Goal: Contribute content: Contribute content

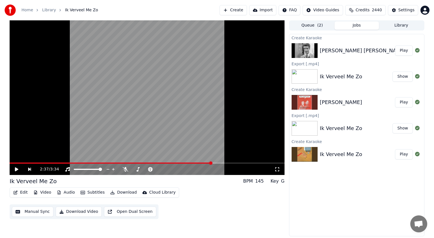
click at [242, 8] on button "Create" at bounding box center [233, 10] width 27 height 10
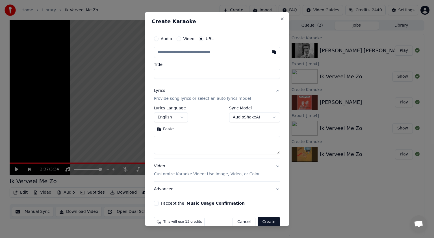
type input "**********"
click at [270, 51] on button at bounding box center [274, 52] width 11 height 10
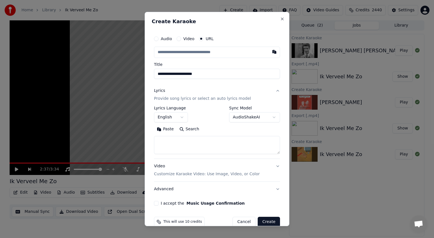
paste input "**********"
type input "**********"
click at [269, 116] on body "**********" at bounding box center [217, 119] width 434 height 238
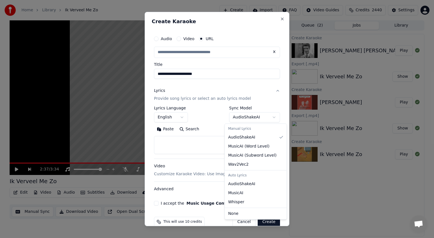
select select "**********"
type input "**********"
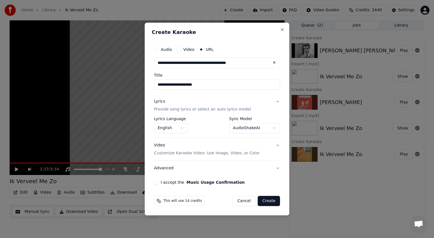
click at [270, 200] on button "Create" at bounding box center [269, 201] width 22 height 10
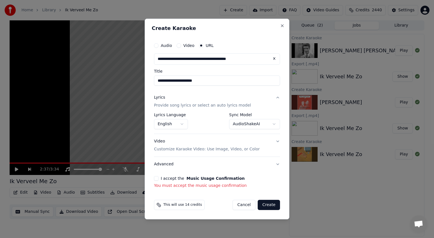
click at [156, 178] on button "I accept the Music Usage Confirmation" at bounding box center [156, 178] width 5 height 5
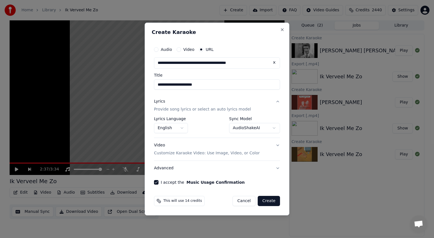
click at [272, 200] on button "Create" at bounding box center [269, 201] width 22 height 10
select select "**********"
select select
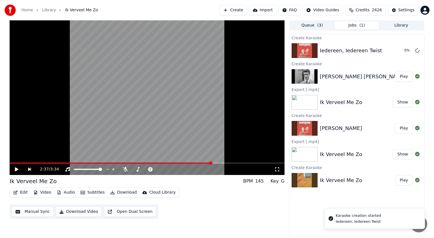
click at [406, 75] on button "Play" at bounding box center [404, 76] width 18 height 10
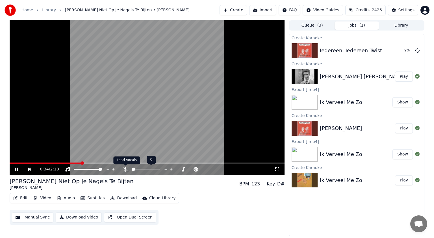
click at [125, 169] on icon at bounding box center [126, 169] width 6 height 5
click at [15, 169] on icon at bounding box center [16, 169] width 3 height 3
click at [25, 195] on button "Edit" at bounding box center [20, 198] width 19 height 8
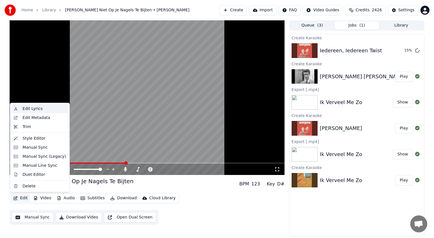
click at [36, 107] on div "Edit Lyrics" at bounding box center [33, 109] width 20 height 6
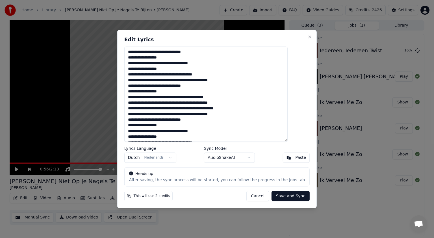
click at [140, 52] on textarea at bounding box center [205, 94] width 163 height 95
click at [148, 53] on textarea at bounding box center [205, 94] width 163 height 95
click at [154, 52] on textarea at bounding box center [205, 94] width 163 height 95
click at [198, 51] on textarea at bounding box center [205, 94] width 163 height 95
type textarea "**********"
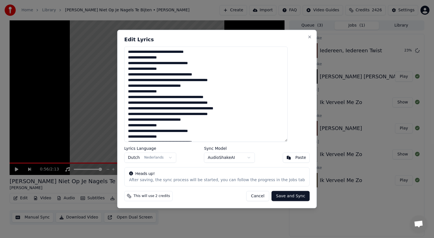
click at [277, 194] on button "Save and Sync" at bounding box center [291, 196] width 38 height 10
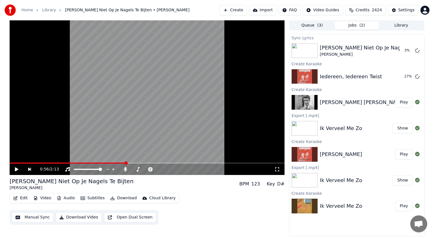
click at [405, 155] on button "Play" at bounding box center [404, 154] width 18 height 10
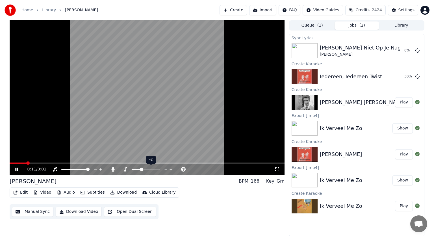
click at [141, 170] on span at bounding box center [141, 169] width 3 height 3
click at [16, 170] on icon at bounding box center [16, 169] width 3 height 3
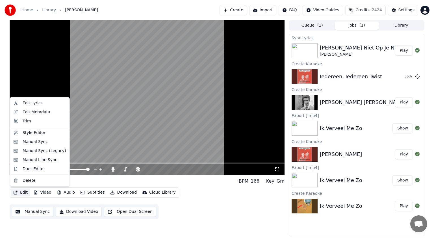
click at [22, 192] on button "Edit" at bounding box center [20, 192] width 19 height 8
click at [33, 151] on div "Manual Sync (Legacy)" at bounding box center [45, 151] width 44 height 6
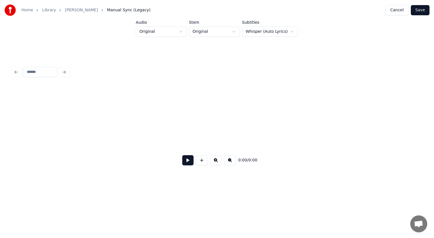
scroll to position [0, 1033]
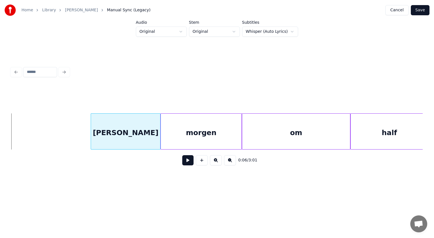
click at [92, 137] on div at bounding box center [92, 132] width 2 height 36
click at [101, 126] on div at bounding box center [102, 132] width 2 height 36
click at [112, 129] on div "[PERSON_NAME]" at bounding box center [123, 133] width 59 height 38
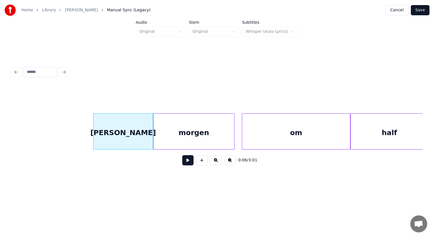
click at [155, 133] on div "morgen" at bounding box center [193, 133] width 81 height 38
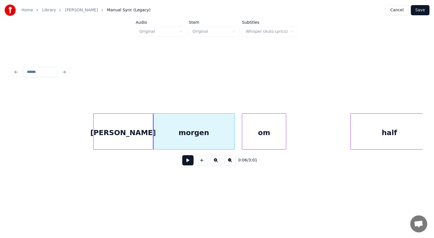
click at [286, 142] on div at bounding box center [285, 132] width 2 height 36
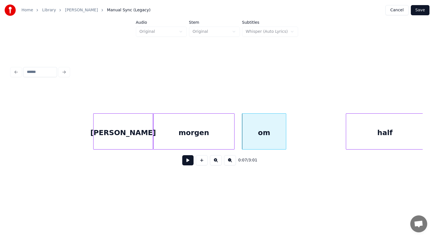
scroll to position [0, 1035]
click at [378, 123] on div "half" at bounding box center [377, 133] width 77 height 38
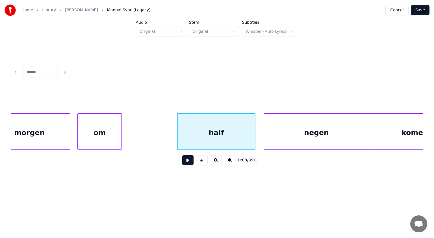
scroll to position [0, 1209]
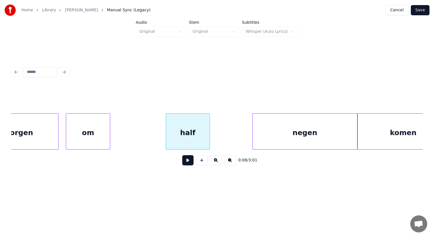
click at [209, 139] on div at bounding box center [209, 132] width 2 height 36
click at [240, 136] on div "negen" at bounding box center [279, 133] width 105 height 38
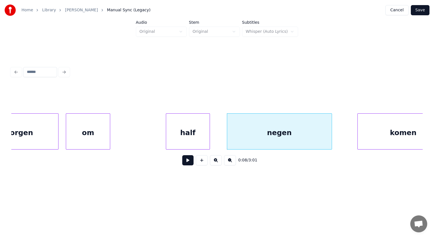
scroll to position [0, 1234]
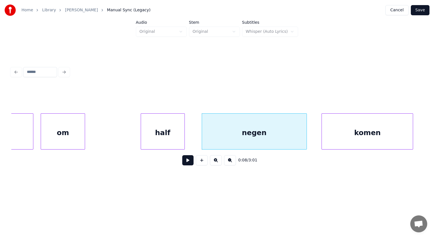
click at [362, 135] on div "komen" at bounding box center [367, 133] width 91 height 38
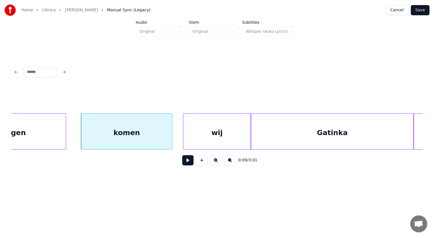
scroll to position [0, 1501]
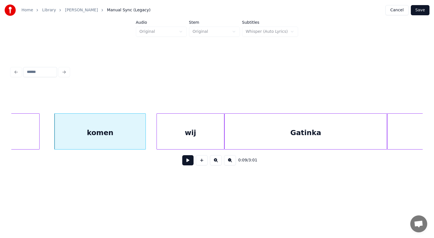
click at [302, 133] on div "Gatinka" at bounding box center [306, 133] width 162 height 38
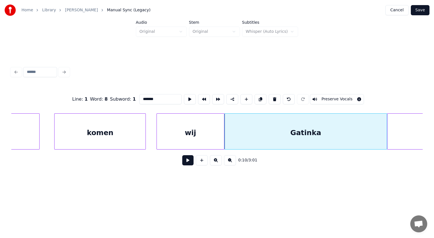
drag, startPoint x: 143, startPoint y: 98, endPoint x: 133, endPoint y: 99, distance: 10.0
click at [133, 99] on div "Line : 1 Word : 8 Subword : 1 ******* Preserve Vocals" at bounding box center [216, 99] width 411 height 28
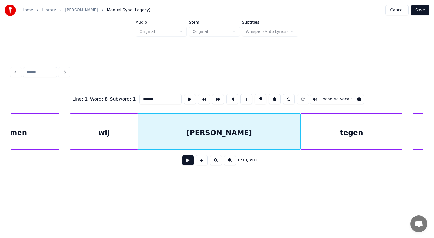
scroll to position [0, 1599]
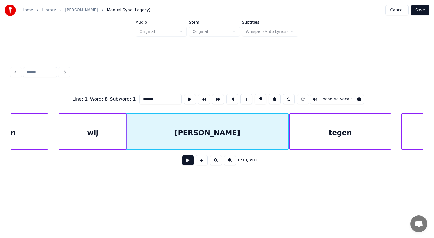
click at [229, 120] on div "[PERSON_NAME]" at bounding box center [207, 133] width 162 height 38
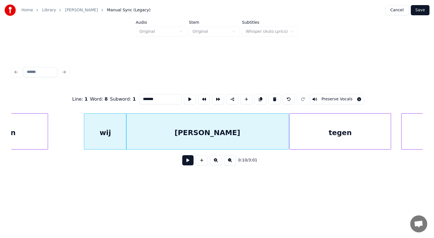
click at [85, 131] on div at bounding box center [85, 132] width 2 height 36
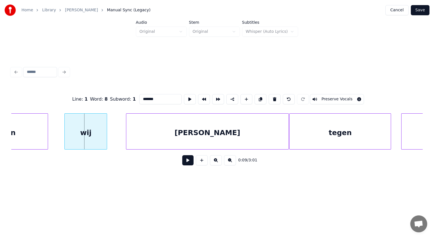
click at [86, 125] on div "wij" at bounding box center [86, 133] width 42 height 38
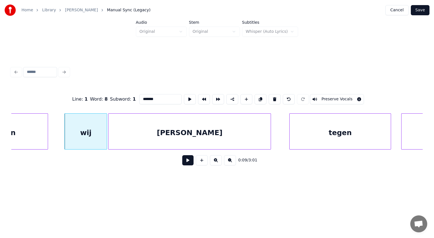
click at [114, 128] on div "[PERSON_NAME]" at bounding box center [190, 133] width 162 height 38
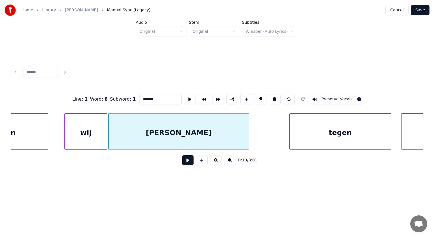
click at [248, 127] on div at bounding box center [248, 132] width 2 height 36
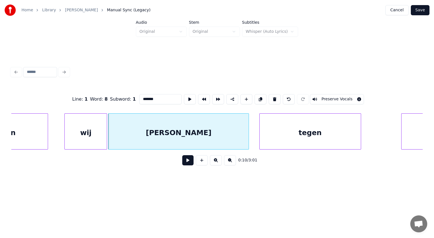
click at [274, 127] on div "tegen" at bounding box center [310, 133] width 101 height 38
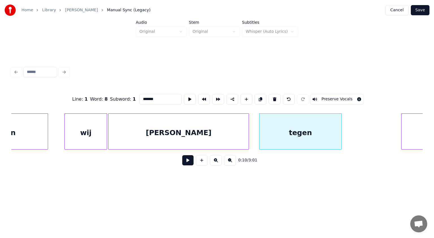
click at [340, 123] on div at bounding box center [341, 132] width 2 height 36
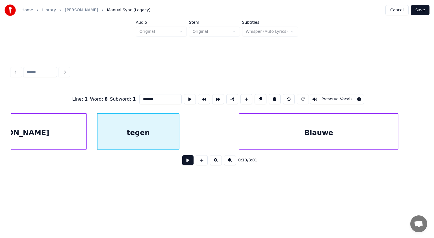
scroll to position [0, 1772]
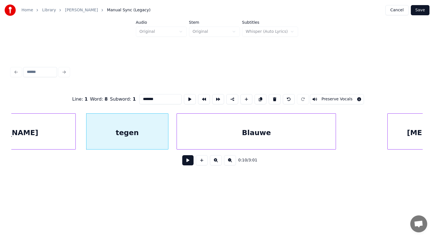
click at [268, 135] on div "Blauwe" at bounding box center [256, 133] width 159 height 38
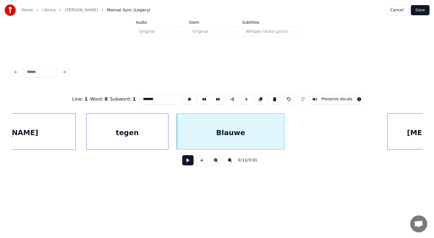
click at [283, 139] on div at bounding box center [284, 132] width 2 height 36
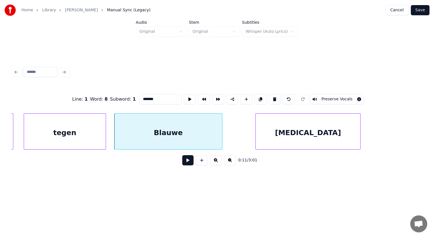
click at [340, 143] on div "[MEDICAL_DATA]" at bounding box center [308, 133] width 105 height 38
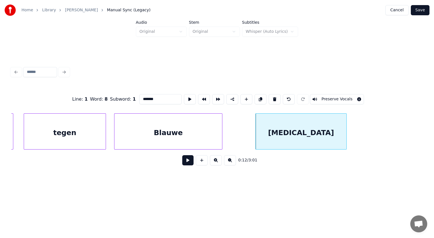
click at [345, 142] on div at bounding box center [346, 132] width 2 height 36
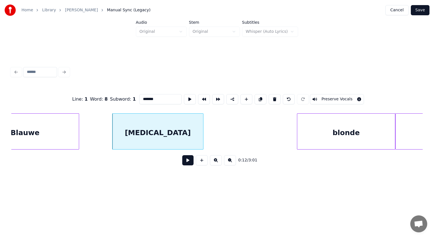
scroll to position [0, 1989]
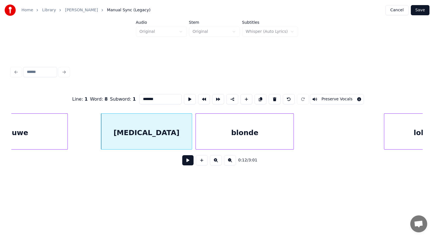
click at [250, 140] on div "blonde" at bounding box center [245, 133] width 98 height 38
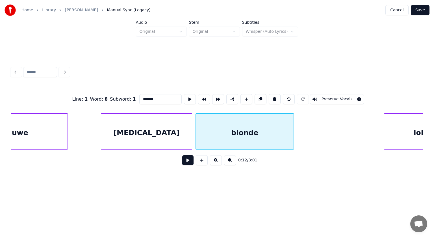
click at [164, 130] on div "[MEDICAL_DATA]" at bounding box center [146, 133] width 91 height 38
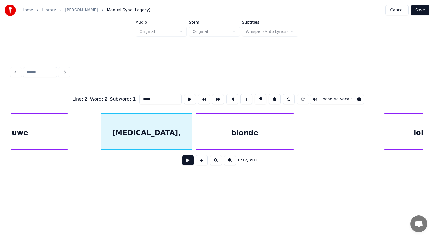
scroll to position [0, 2020]
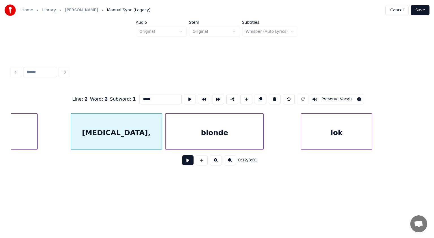
click at [366, 130] on div "lok" at bounding box center [336, 133] width 71 height 38
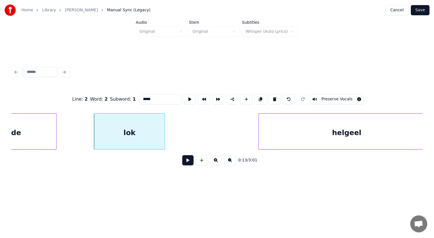
scroll to position [0, 2233]
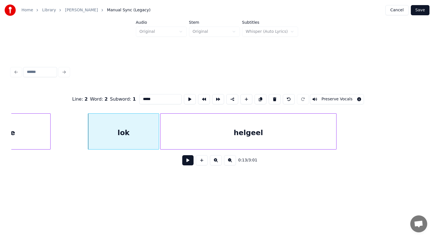
click at [255, 128] on div "helgeel" at bounding box center [249, 133] width 176 height 38
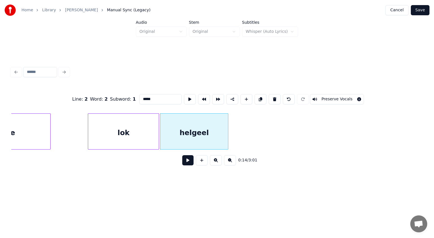
click at [227, 125] on div at bounding box center [227, 132] width 2 height 36
click at [183, 128] on div "helgeel" at bounding box center [195, 133] width 68 height 38
click at [143, 96] on input "*******" at bounding box center [160, 99] width 42 height 10
click at [144, 96] on input "********" at bounding box center [160, 99] width 42 height 10
click at [147, 97] on input "*******" at bounding box center [160, 99] width 42 height 10
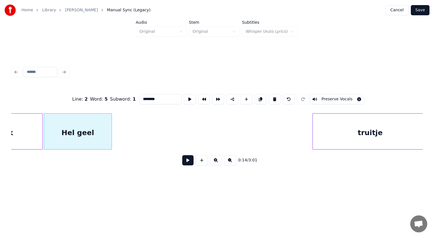
scroll to position [0, 2391]
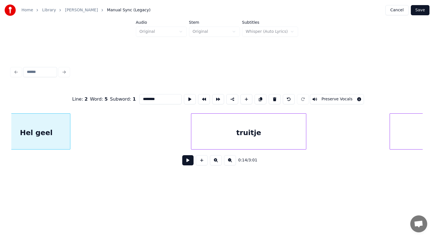
click at [277, 130] on div "truitje" at bounding box center [248, 133] width 115 height 38
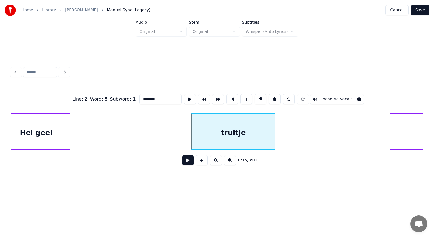
click at [274, 133] on div at bounding box center [275, 132] width 2 height 36
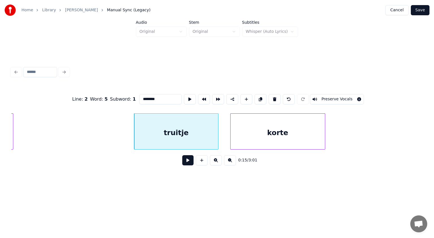
click at [304, 139] on div "korte" at bounding box center [278, 133] width 94 height 38
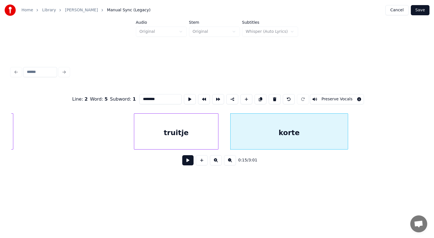
click at [347, 133] on div at bounding box center [347, 132] width 2 height 36
click at [207, 128] on div "truitje" at bounding box center [176, 133] width 84 height 38
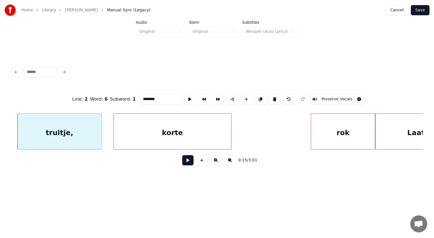
scroll to position [0, 2606]
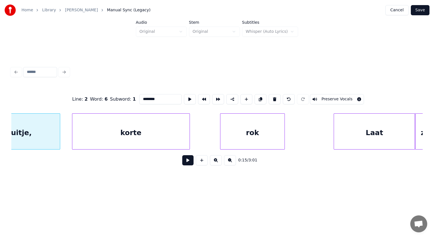
click at [265, 133] on div "rok" at bounding box center [252, 133] width 64 height 38
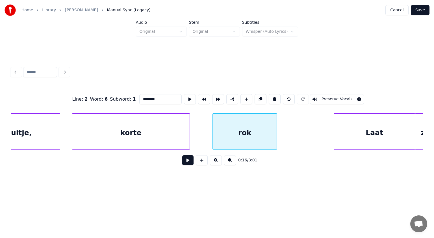
click at [258, 133] on div "rok" at bounding box center [245, 133] width 64 height 38
click at [148, 137] on div "korte" at bounding box center [130, 133] width 117 height 38
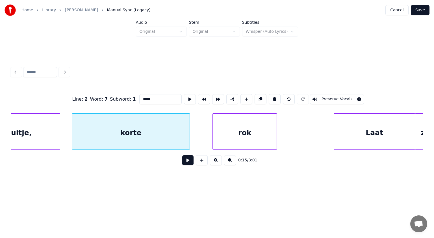
type input "*****"
click at [187, 162] on button at bounding box center [187, 160] width 11 height 10
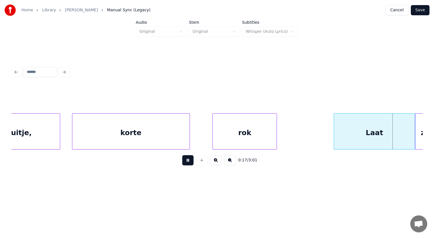
click at [187, 162] on button at bounding box center [187, 160] width 11 height 10
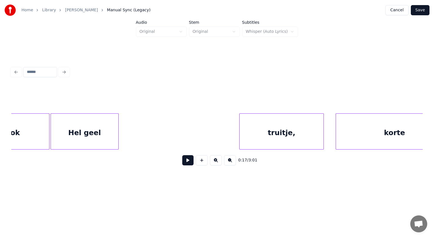
scroll to position [0, 2331]
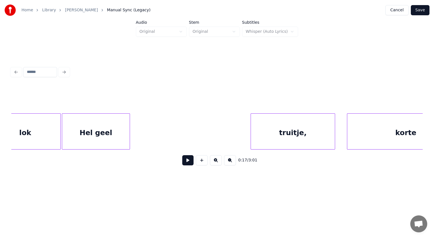
click at [83, 139] on div "Hel geel" at bounding box center [96, 133] width 68 height 38
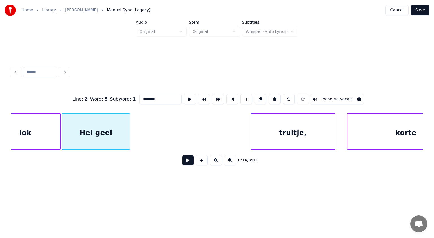
click at [189, 162] on button at bounding box center [187, 160] width 11 height 10
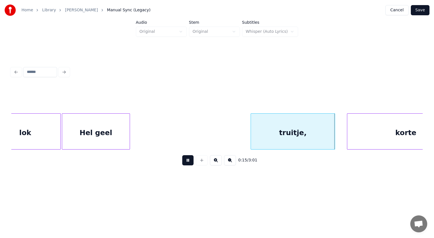
click at [189, 162] on button at bounding box center [187, 160] width 11 height 10
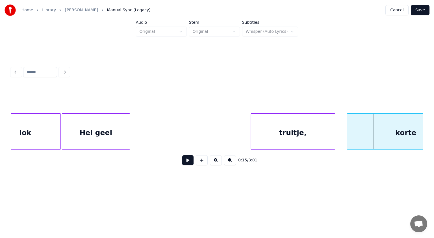
click at [119, 146] on div "Hel geel" at bounding box center [96, 133] width 68 height 38
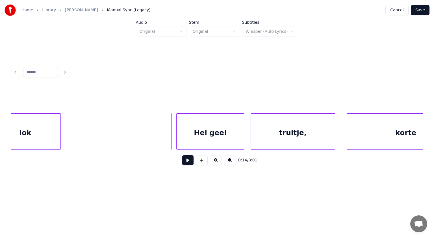
click at [229, 119] on div "Hel geel" at bounding box center [211, 133] width 68 height 38
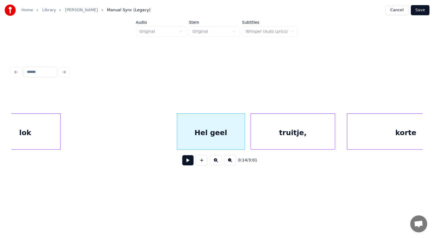
scroll to position [0, 2311]
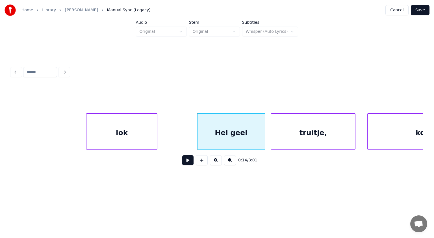
click at [115, 138] on div "lok" at bounding box center [121, 133] width 71 height 38
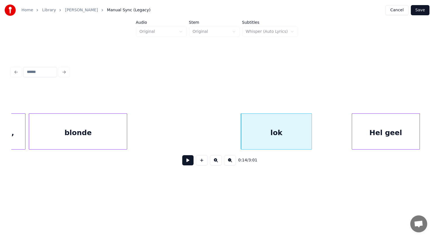
scroll to position [0, 2130]
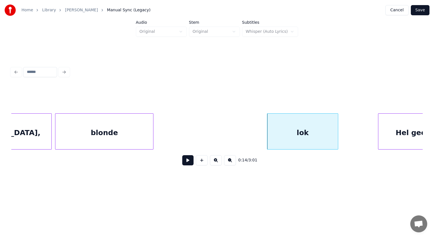
click at [87, 138] on div "blonde" at bounding box center [104, 133] width 98 height 38
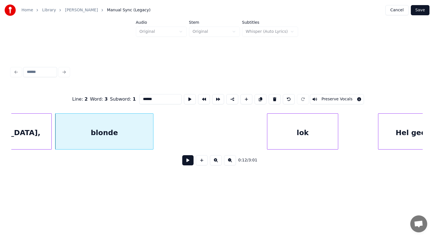
click at [189, 162] on button at bounding box center [187, 160] width 11 height 10
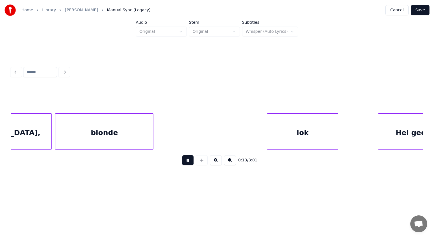
click at [189, 162] on button at bounding box center [187, 160] width 11 height 10
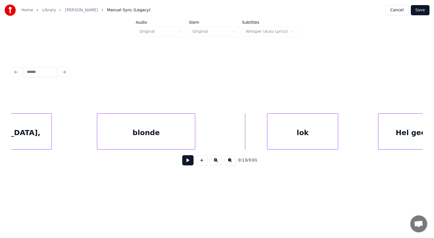
click at [172, 133] on div "blonde" at bounding box center [146, 133] width 98 height 38
click at [200, 125] on div "blonde" at bounding box center [151, 133] width 98 height 38
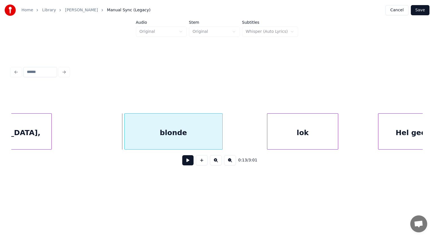
click at [212, 125] on div "blonde" at bounding box center [174, 133] width 98 height 38
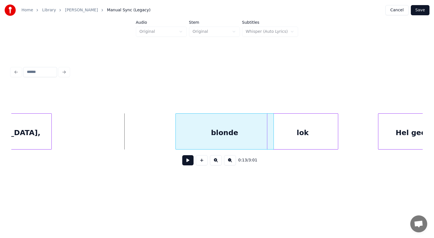
click at [263, 123] on div "blonde" at bounding box center [225, 133] width 98 height 38
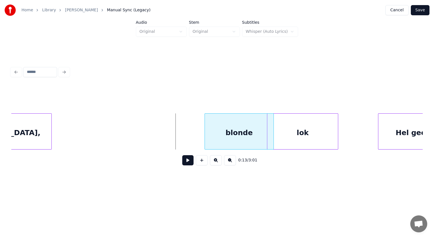
click at [206, 120] on div at bounding box center [206, 132] width 2 height 36
click at [187, 161] on button at bounding box center [187, 160] width 11 height 10
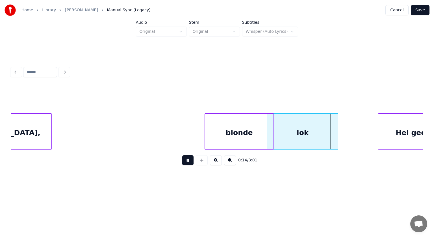
click at [187, 161] on button at bounding box center [187, 160] width 11 height 10
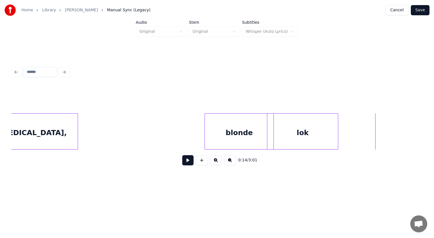
scroll to position [0, 2082]
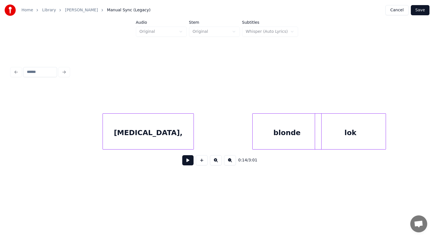
click at [126, 134] on div "[MEDICAL_DATA]," at bounding box center [148, 133] width 91 height 38
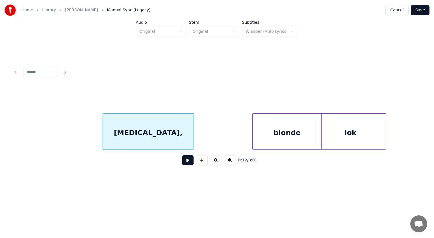
click at [189, 163] on button at bounding box center [187, 160] width 11 height 10
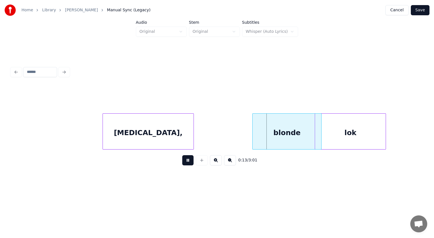
click at [189, 163] on button at bounding box center [187, 160] width 11 height 10
click at [218, 139] on div at bounding box center [218, 132] width 2 height 36
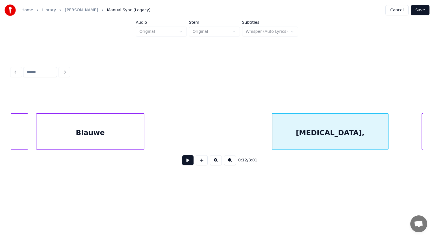
scroll to position [0, 1905]
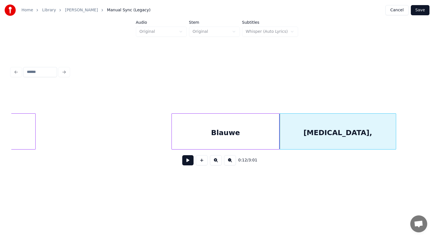
click at [261, 115] on div "Blauwe" at bounding box center [225, 133] width 107 height 38
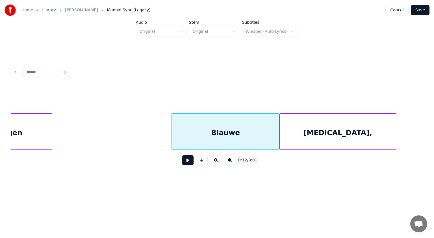
scroll to position [0, 1852]
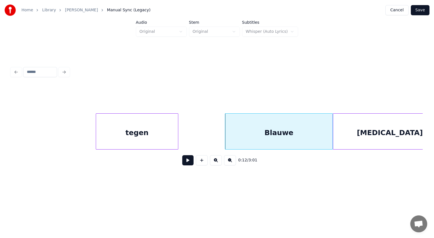
click at [116, 138] on div "tegen" at bounding box center [137, 133] width 82 height 38
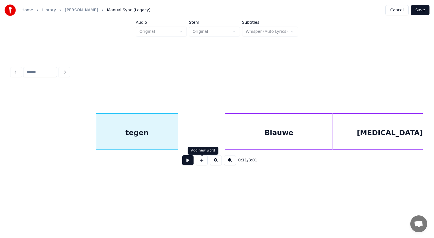
click at [189, 159] on button at bounding box center [187, 160] width 11 height 10
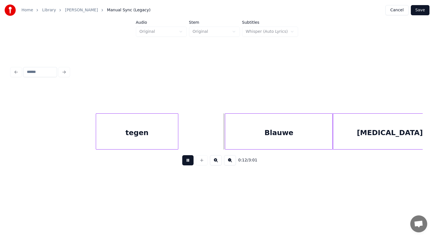
click at [189, 159] on button at bounding box center [187, 160] width 11 height 10
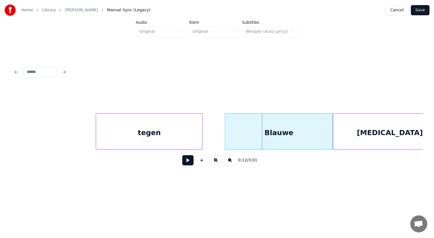
click at [202, 135] on div at bounding box center [202, 132] width 2 height 36
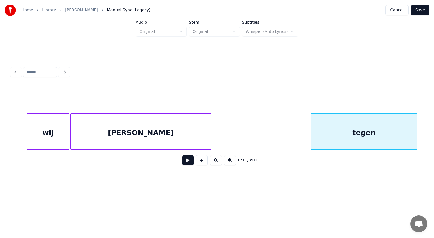
scroll to position [0, 1622]
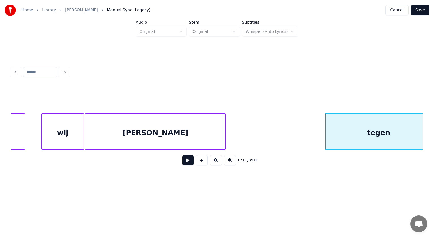
click at [60, 137] on div "wij" at bounding box center [63, 133] width 42 height 38
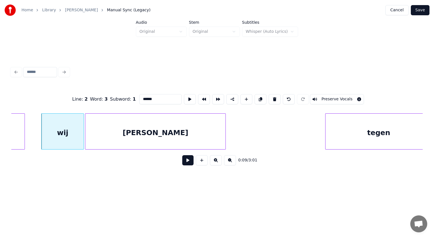
type input "***"
click at [186, 163] on button at bounding box center [187, 160] width 11 height 10
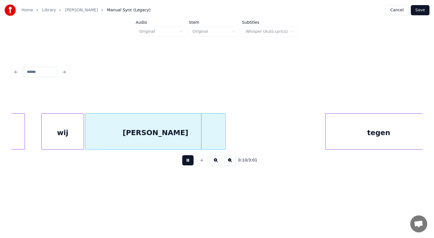
click at [186, 163] on button at bounding box center [187, 160] width 11 height 10
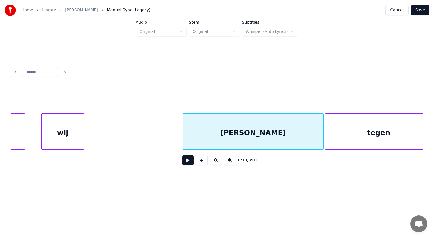
click at [261, 134] on div "[PERSON_NAME]" at bounding box center [253, 133] width 140 height 38
click at [111, 145] on div "wij" at bounding box center [107, 133] width 42 height 38
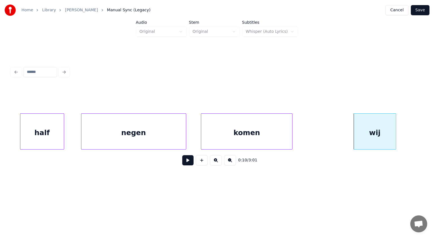
scroll to position [0, 1321]
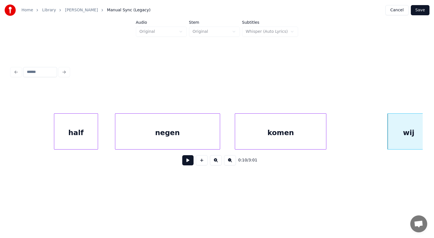
click at [70, 132] on div "half" at bounding box center [76, 133] width 44 height 38
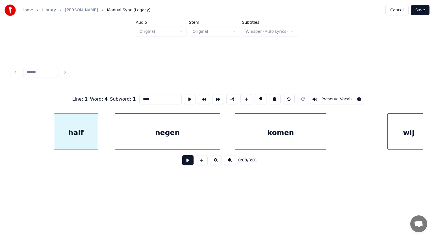
click at [187, 161] on button at bounding box center [187, 160] width 11 height 10
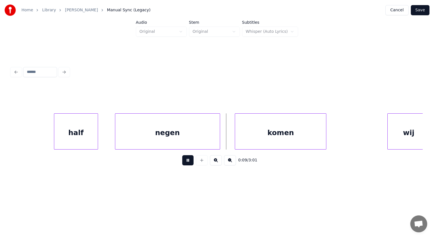
click at [187, 161] on button at bounding box center [187, 160] width 11 height 10
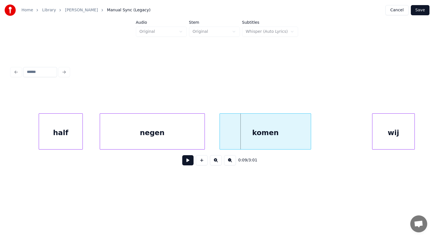
scroll to position [0, 1344]
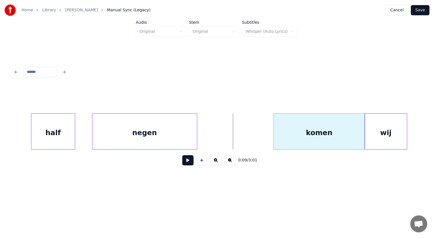
click at [324, 128] on div "komen" at bounding box center [319, 133] width 91 height 38
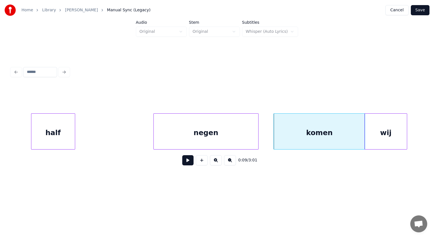
click at [239, 131] on div "negen" at bounding box center [206, 133] width 105 height 38
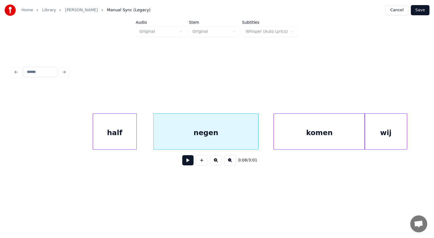
click at [122, 145] on div "half" at bounding box center [115, 133] width 44 height 38
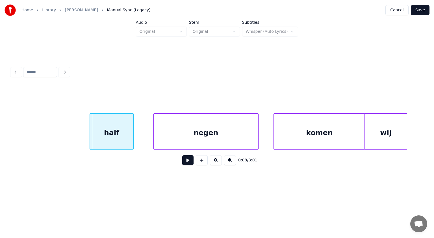
click at [107, 126] on div "half" at bounding box center [112, 133] width 44 height 38
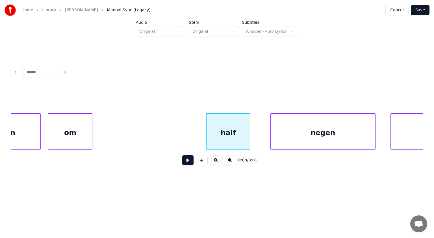
scroll to position [0, 1193]
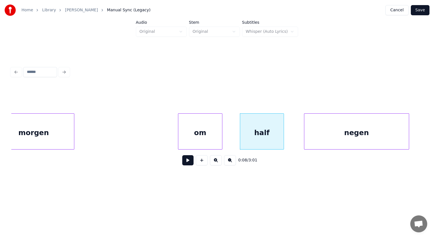
click at [214, 109] on div "0:08 / 3:01" at bounding box center [216, 128] width 411 height 86
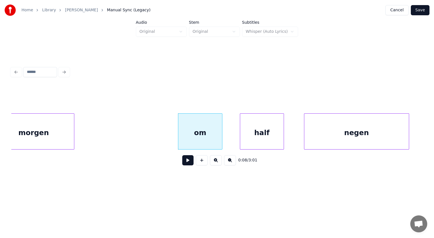
scroll to position [0, 1176]
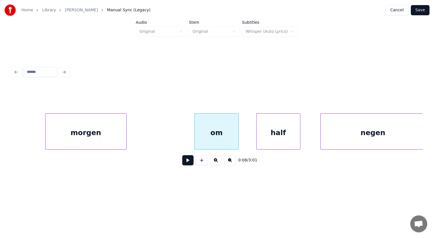
click at [65, 133] on div "morgen" at bounding box center [85, 133] width 81 height 38
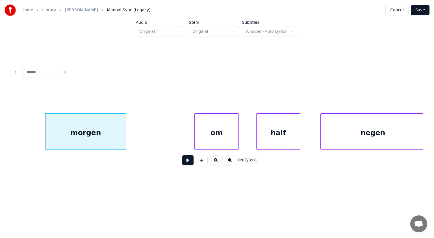
click at [187, 161] on button at bounding box center [187, 160] width 11 height 10
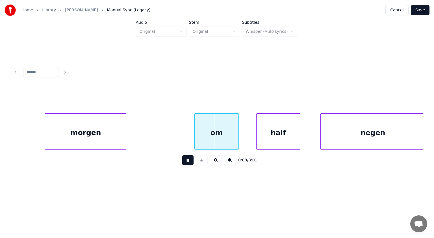
click at [187, 161] on button at bounding box center [187, 160] width 11 height 10
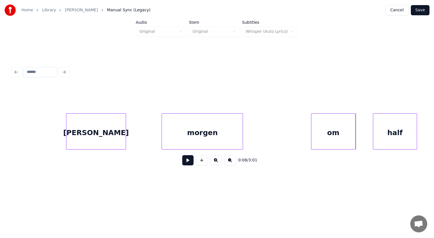
scroll to position [0, 1011]
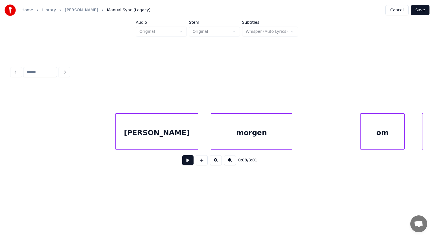
click at [197, 126] on div at bounding box center [197, 132] width 2 height 36
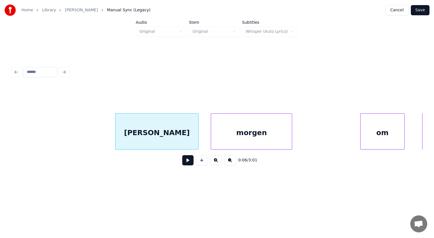
click at [187, 162] on button at bounding box center [187, 160] width 11 height 10
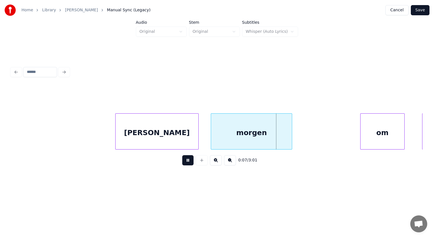
click at [187, 162] on button at bounding box center [187, 160] width 11 height 10
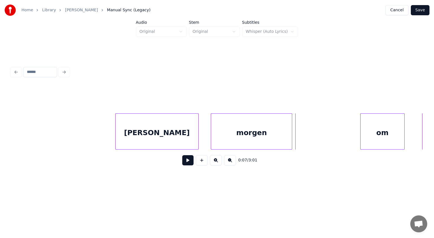
click at [187, 162] on button at bounding box center [187, 160] width 11 height 10
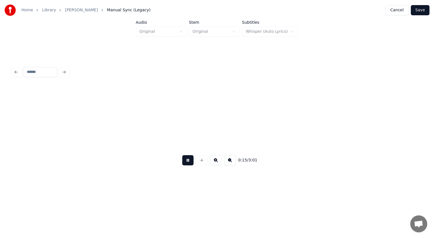
scroll to position [0, 2658]
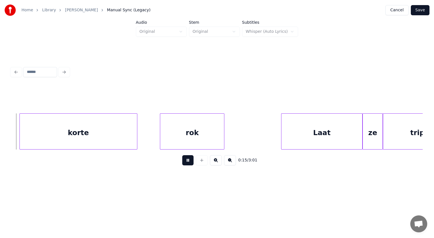
click at [187, 162] on button at bounding box center [187, 160] width 11 height 10
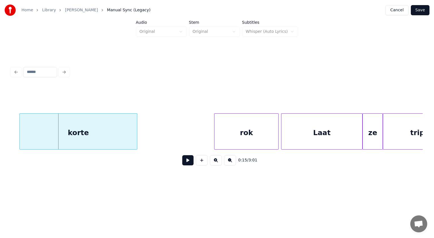
click at [256, 125] on div "rok" at bounding box center [246, 133] width 64 height 38
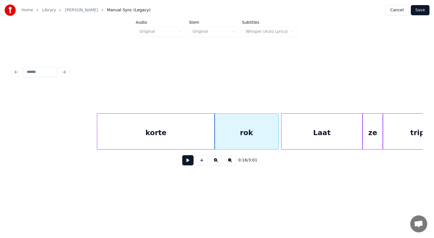
click at [189, 125] on div "korte" at bounding box center [155, 133] width 117 height 38
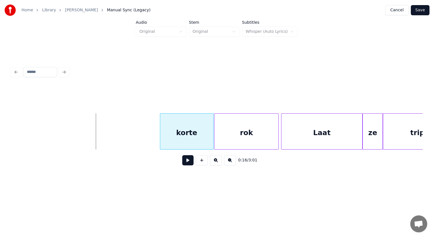
click at [162, 116] on div at bounding box center [161, 132] width 2 height 36
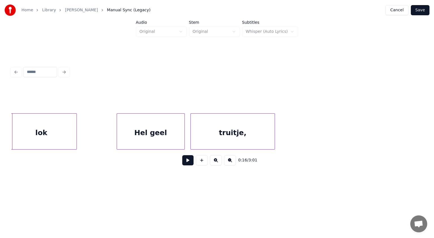
scroll to position [0, 2384]
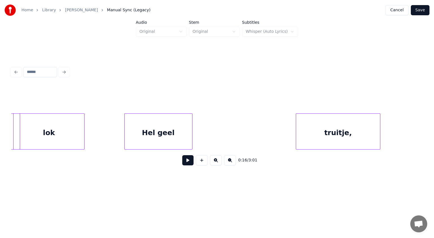
click at [331, 107] on div "0:16 / 3:01" at bounding box center [216, 128] width 411 height 86
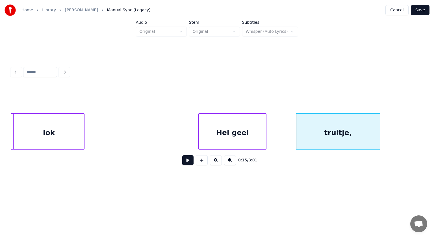
click at [258, 120] on div "Hel geel" at bounding box center [233, 133] width 68 height 38
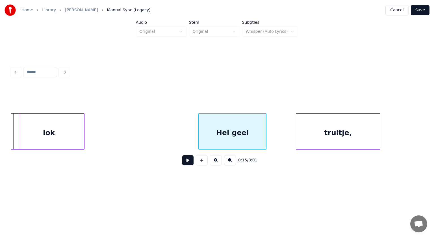
click at [187, 164] on button at bounding box center [187, 160] width 11 height 10
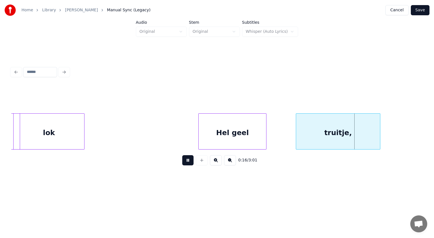
click at [187, 164] on button at bounding box center [187, 160] width 11 height 10
click at [287, 117] on div at bounding box center [287, 132] width 2 height 36
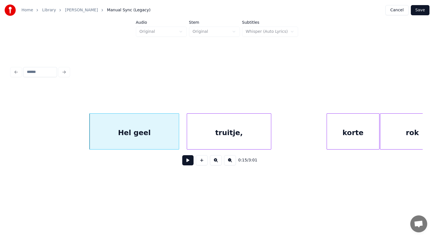
scroll to position [0, 2534]
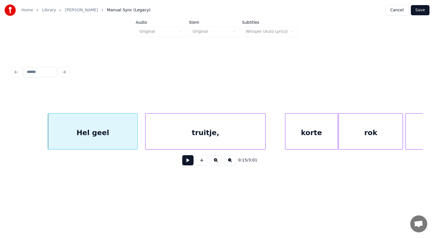
click at [264, 128] on div at bounding box center [265, 132] width 2 height 36
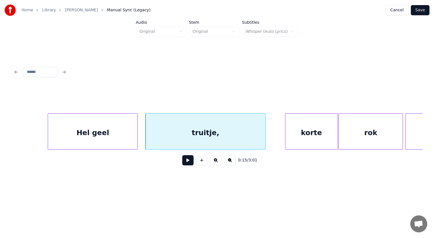
click at [189, 162] on button at bounding box center [187, 160] width 11 height 10
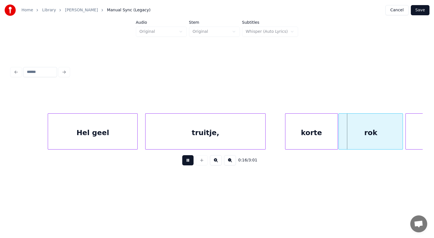
click at [189, 162] on button at bounding box center [187, 160] width 11 height 10
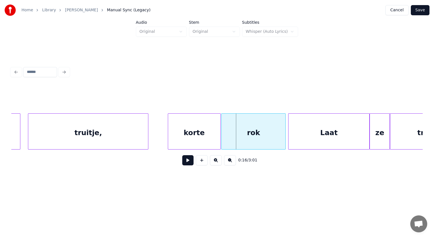
scroll to position [0, 2655]
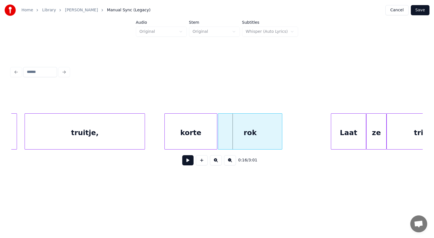
click at [332, 119] on div at bounding box center [332, 132] width 2 height 36
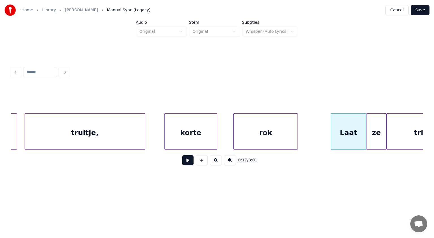
click at [263, 133] on div "rok" at bounding box center [266, 133] width 64 height 38
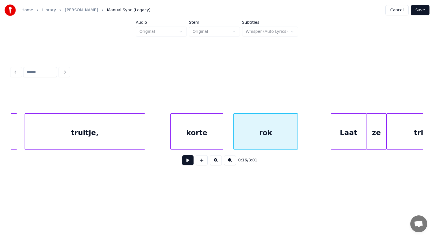
click at [220, 133] on div "korte" at bounding box center [197, 133] width 52 height 38
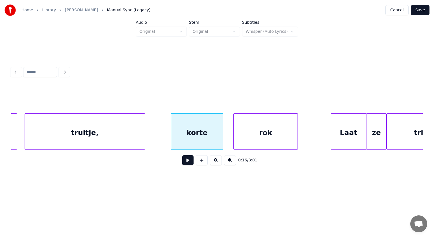
click at [189, 163] on button at bounding box center [187, 160] width 11 height 10
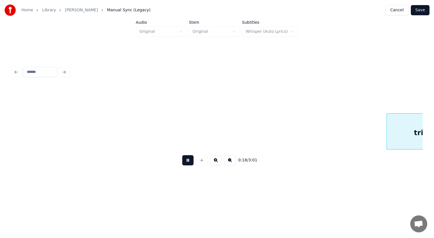
scroll to position [0, 3068]
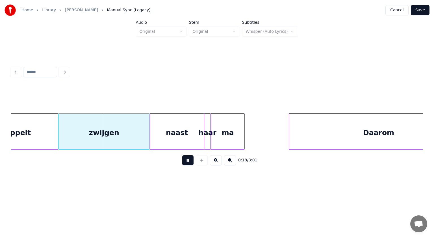
click at [189, 163] on button at bounding box center [187, 160] width 11 height 10
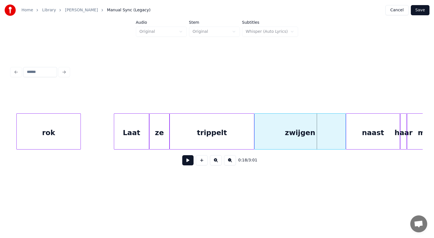
scroll to position [0, 2857]
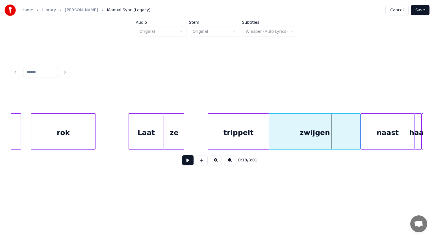
click at [209, 120] on div at bounding box center [209, 132] width 2 height 36
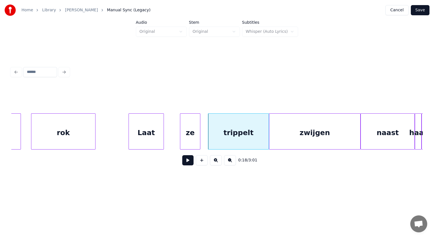
click at [193, 122] on div "ze" at bounding box center [190, 133] width 20 height 38
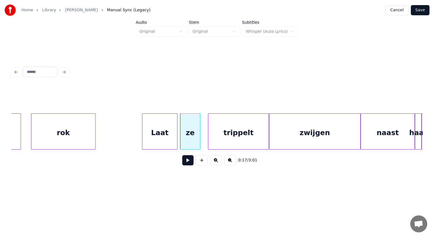
click at [169, 122] on div "Laat" at bounding box center [159, 133] width 35 height 38
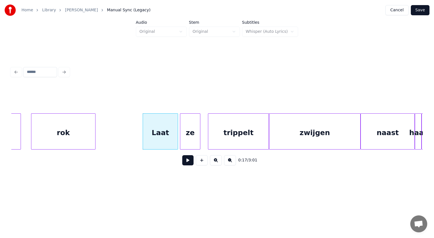
click at [169, 122] on div "Laat" at bounding box center [160, 133] width 35 height 38
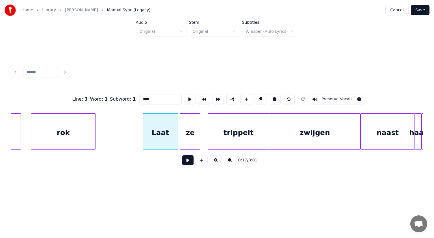
drag, startPoint x: 138, startPoint y: 95, endPoint x: 122, endPoint y: 96, distance: 16.4
click at [122, 96] on div "Line : 3 Word : 1 Subword : 1 **** Preserve Vocals" at bounding box center [216, 99] width 411 height 28
click at [321, 133] on div "zwijgen" at bounding box center [314, 133] width 91 height 38
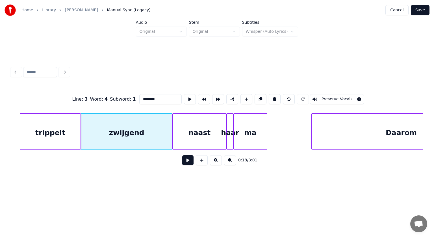
scroll to position [0, 3072]
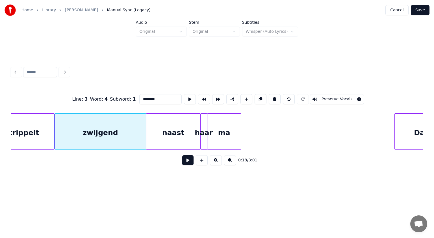
click at [396, 114] on div at bounding box center [396, 132] width 2 height 36
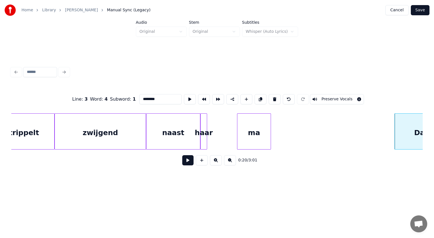
click at [256, 129] on div "ma" at bounding box center [253, 133] width 33 height 38
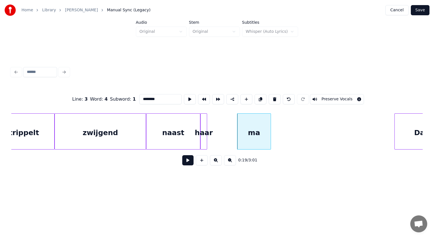
type input "********"
click at [185, 160] on button at bounding box center [187, 160] width 11 height 10
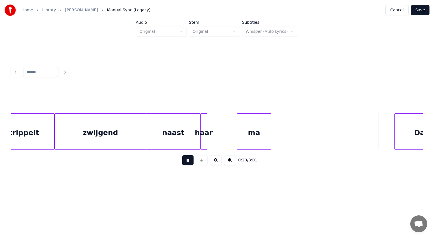
click at [185, 160] on button at bounding box center [187, 160] width 11 height 10
click at [234, 123] on div at bounding box center [235, 132] width 2 height 36
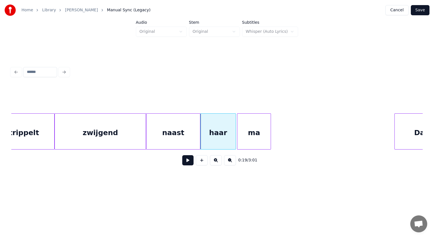
click at [44, 138] on div "trippelt" at bounding box center [24, 133] width 60 height 38
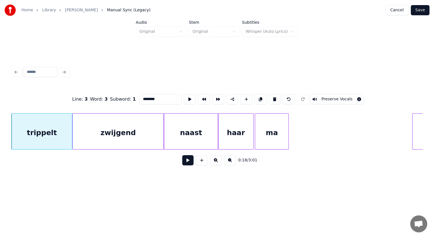
click at [186, 161] on button at bounding box center [187, 160] width 11 height 10
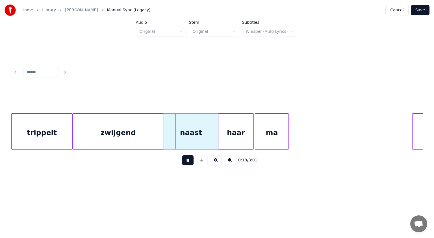
click at [186, 161] on button at bounding box center [187, 160] width 11 height 10
click at [190, 132] on div at bounding box center [190, 132] width 2 height 36
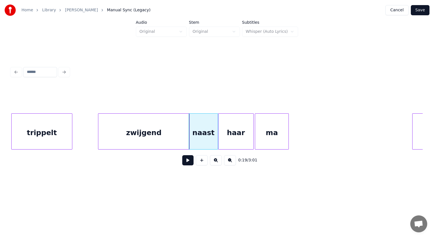
click at [152, 135] on div "zwijgend" at bounding box center [143, 133] width 91 height 38
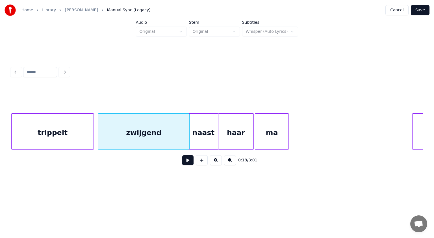
click at [93, 116] on div at bounding box center [93, 132] width 2 height 36
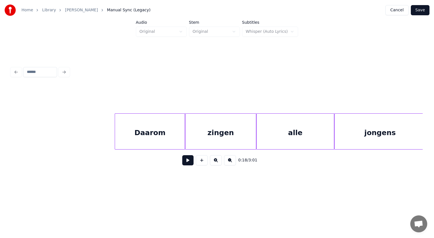
scroll to position [0, 3374]
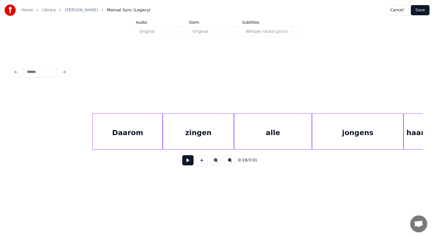
click at [147, 140] on div "Daarom" at bounding box center [128, 133] width 70 height 38
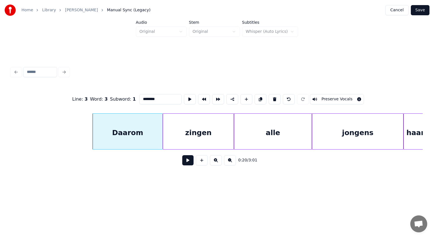
type input "******"
click at [186, 162] on button at bounding box center [187, 160] width 11 height 10
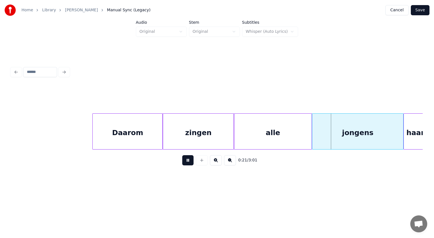
click at [186, 162] on button at bounding box center [187, 160] width 11 height 10
click at [263, 123] on div at bounding box center [264, 132] width 2 height 36
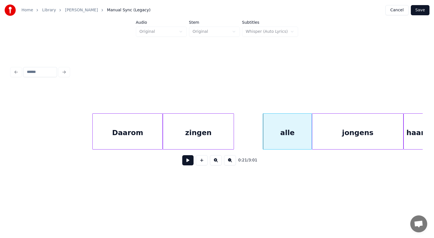
click at [190, 165] on button at bounding box center [187, 160] width 11 height 10
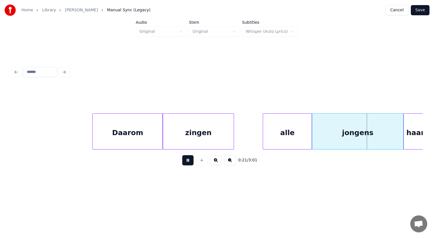
click at [190, 165] on button at bounding box center [187, 160] width 11 height 10
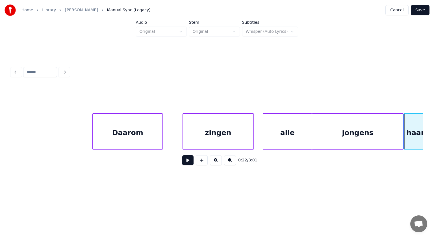
click at [245, 120] on div "zingen" at bounding box center [218, 133] width 71 height 38
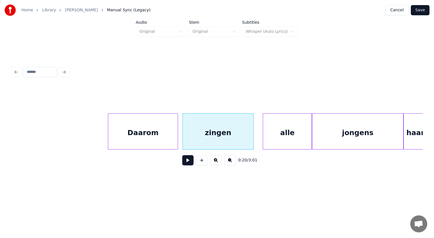
click at [161, 133] on div "Daarom" at bounding box center [143, 133] width 70 height 38
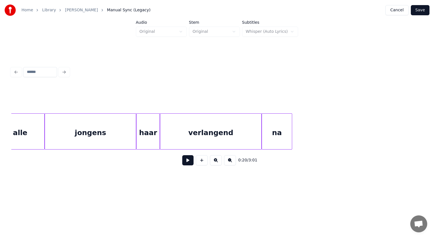
scroll to position [0, 3664]
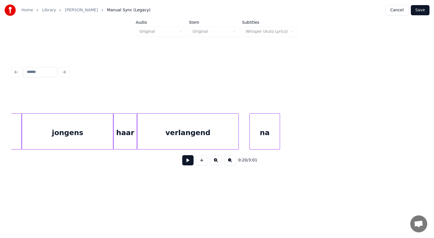
click at [265, 134] on div "na" at bounding box center [265, 133] width 30 height 38
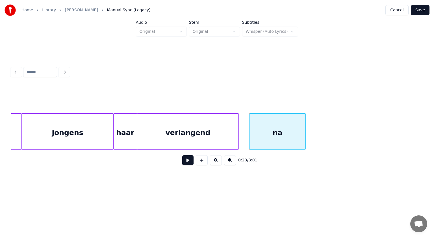
click at [305, 124] on div at bounding box center [305, 132] width 2 height 36
click at [165, 125] on div at bounding box center [166, 132] width 2 height 36
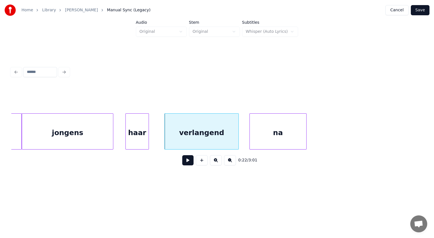
click at [139, 129] on div "haar" at bounding box center [137, 133] width 23 height 38
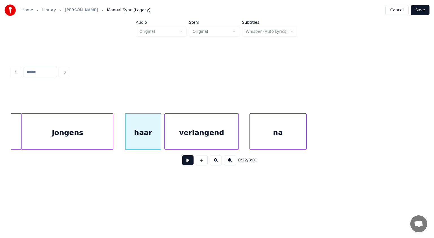
click at [160, 132] on div at bounding box center [160, 132] width 2 height 36
click at [188, 160] on button at bounding box center [187, 160] width 11 height 10
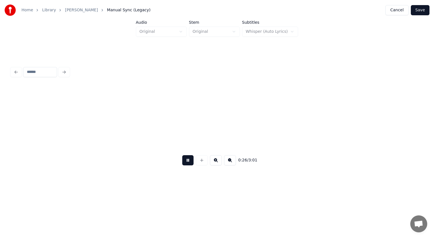
scroll to position [0, 4490]
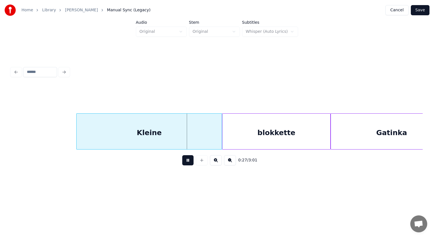
click at [188, 160] on button at bounding box center [187, 160] width 11 height 10
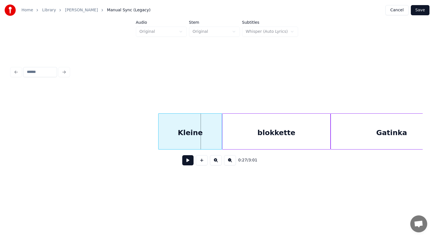
click at [159, 126] on div at bounding box center [160, 132] width 2 height 36
click at [223, 120] on div at bounding box center [223, 132] width 2 height 36
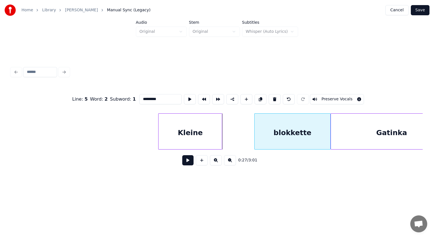
click at [255, 120] on div at bounding box center [256, 132] width 2 height 36
click at [246, 114] on div at bounding box center [247, 132] width 2 height 36
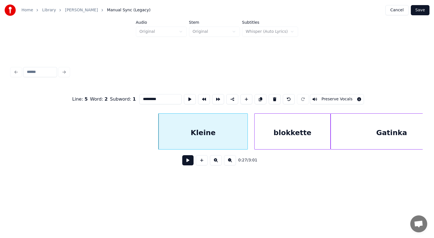
click at [386, 128] on div "Gatinka" at bounding box center [392, 133] width 122 height 38
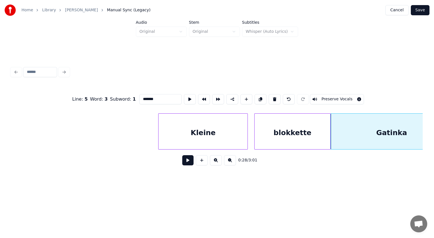
click at [306, 131] on div "blokkette" at bounding box center [293, 133] width 76 height 38
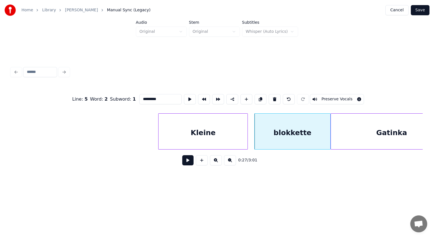
drag, startPoint x: 148, startPoint y: 95, endPoint x: 135, endPoint y: 103, distance: 14.9
click at [135, 103] on div "Line : 5 Word : 2 Subword : 1 ********* Preserve Vocals" at bounding box center [216, 99] width 411 height 28
click at [351, 128] on div "Gatinka" at bounding box center [392, 133] width 122 height 38
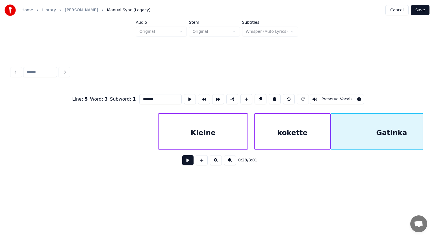
drag, startPoint x: 143, startPoint y: 96, endPoint x: 127, endPoint y: 100, distance: 15.9
click at [127, 100] on div "Line : 5 Word : 3 Subword : 1 ******* Preserve Vocals" at bounding box center [216, 99] width 411 height 28
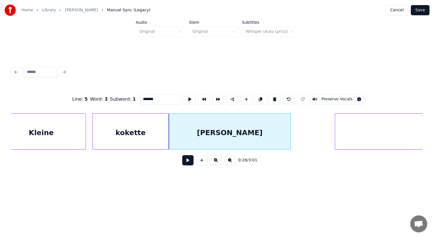
scroll to position [0, 4659]
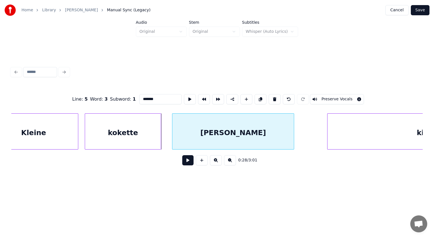
click at [215, 134] on div "[PERSON_NAME]" at bounding box center [233, 133] width 122 height 38
type input "*******"
click at [186, 162] on button at bounding box center [187, 160] width 11 height 10
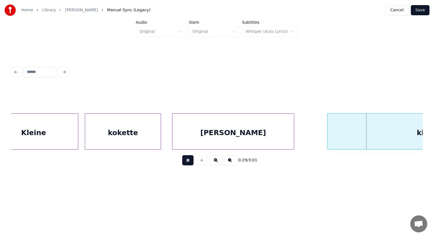
click at [186, 162] on button at bounding box center [187, 160] width 11 height 10
click at [69, 134] on div "Kleine" at bounding box center [33, 133] width 89 height 38
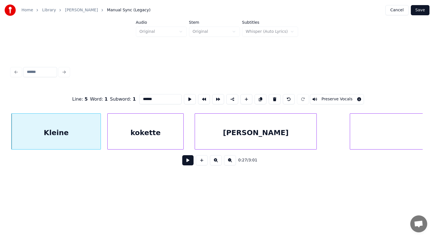
click at [189, 160] on button at bounding box center [187, 160] width 11 height 10
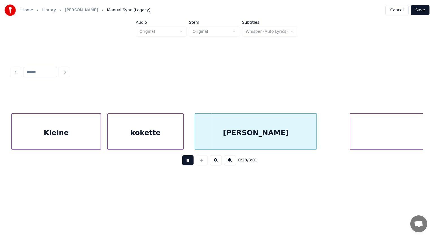
click at [189, 160] on button at bounding box center [187, 160] width 11 height 10
click at [89, 133] on div "Kleine" at bounding box center [56, 133] width 89 height 38
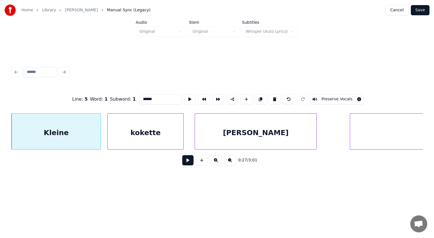
click at [185, 162] on button at bounding box center [187, 160] width 11 height 10
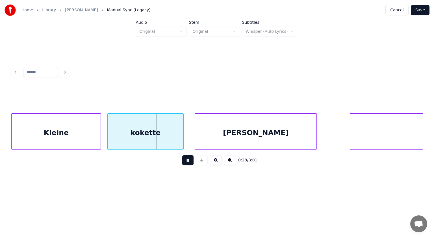
click at [185, 162] on button at bounding box center [187, 160] width 11 height 10
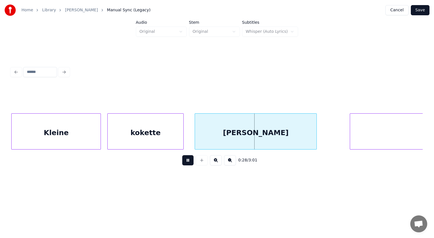
click at [185, 162] on button at bounding box center [187, 160] width 11 height 10
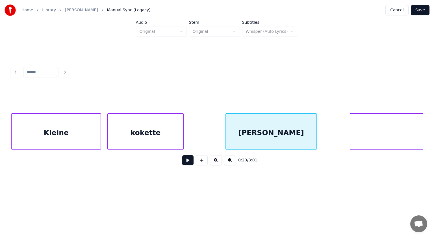
click at [227, 123] on div at bounding box center [227, 132] width 2 height 36
click at [216, 121] on div at bounding box center [217, 132] width 2 height 36
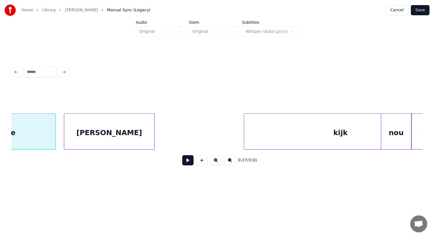
scroll to position [0, 4837]
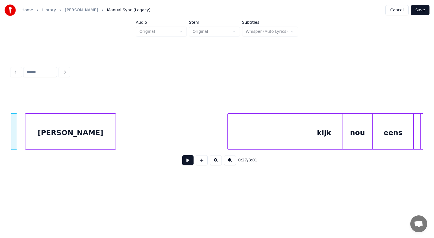
click at [270, 107] on div "0:27 / 3:01" at bounding box center [216, 128] width 411 height 86
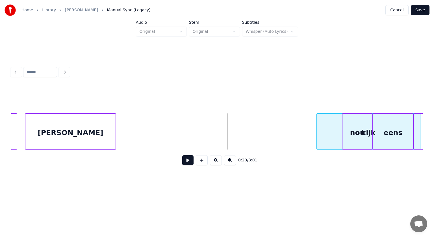
click at [317, 114] on div at bounding box center [318, 132] width 2 height 36
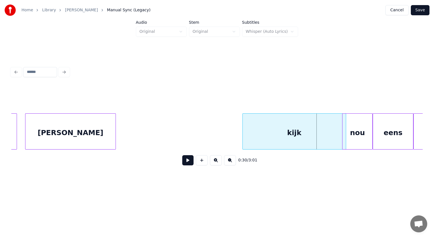
click at [257, 136] on div "kijk" at bounding box center [294, 133] width 103 height 38
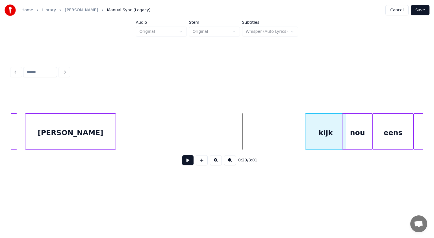
click at [307, 123] on div at bounding box center [306, 132] width 2 height 36
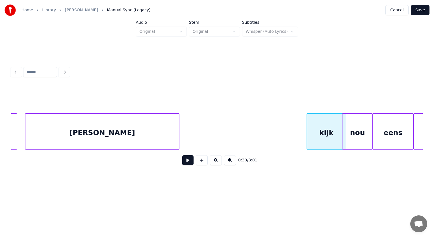
click at [177, 128] on div at bounding box center [178, 132] width 2 height 36
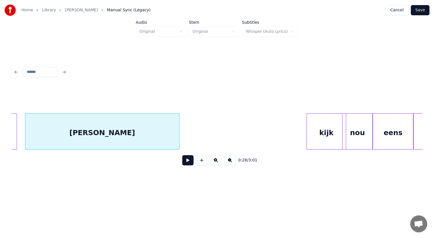
click at [329, 130] on div "kijk" at bounding box center [326, 133] width 39 height 38
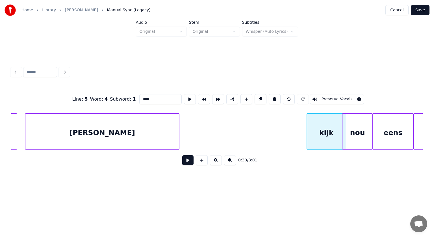
drag, startPoint x: 143, startPoint y: 96, endPoint x: 123, endPoint y: 97, distance: 19.5
click at [123, 97] on div "Line : 5 Word : 4 Subword : 1 **** Preserve Vocals" at bounding box center [216, 99] width 411 height 28
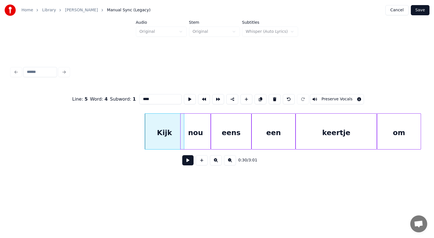
scroll to position [0, 5052]
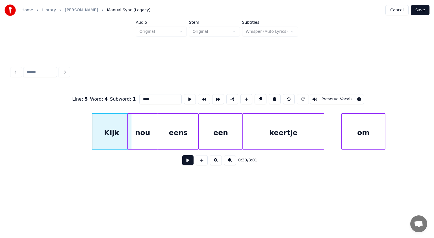
click at [377, 127] on div "om" at bounding box center [364, 133] width 44 height 38
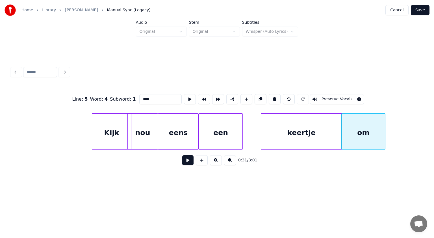
click at [332, 124] on div "keertje" at bounding box center [301, 133] width 81 height 38
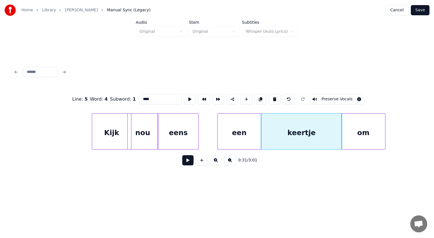
click at [252, 124] on div "een" at bounding box center [240, 133] width 44 height 38
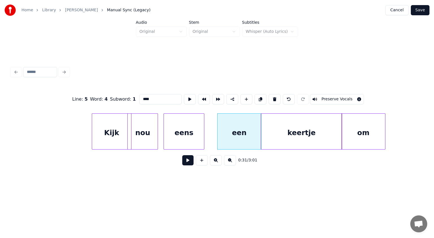
click at [200, 122] on div "eens" at bounding box center [184, 133] width 40 height 38
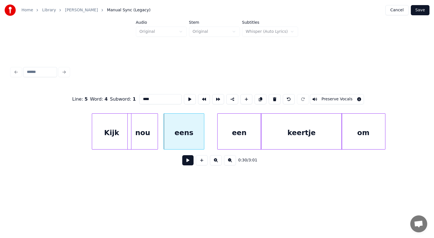
click at [116, 135] on div "Kijk" at bounding box center [111, 133] width 39 height 38
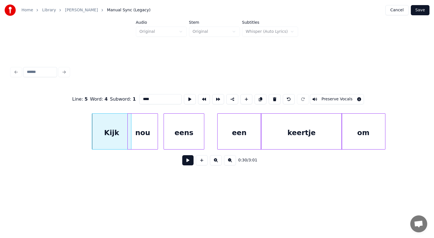
type input "****"
click at [190, 159] on button at bounding box center [187, 160] width 11 height 10
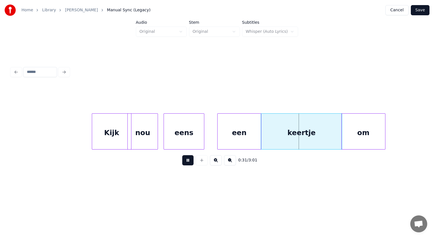
click at [190, 159] on button at bounding box center [187, 160] width 11 height 10
click at [284, 130] on div "keertje" at bounding box center [301, 133] width 81 height 38
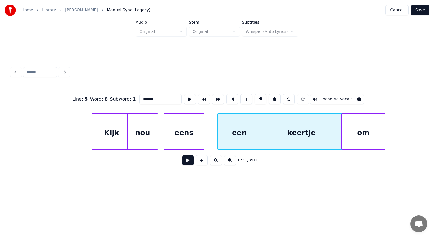
click at [188, 164] on button at bounding box center [187, 160] width 11 height 10
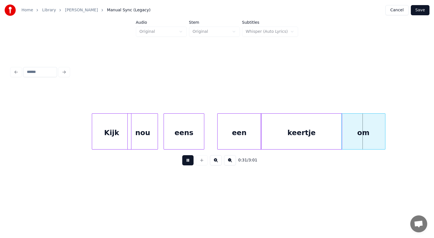
click at [188, 164] on button at bounding box center [187, 160] width 11 height 10
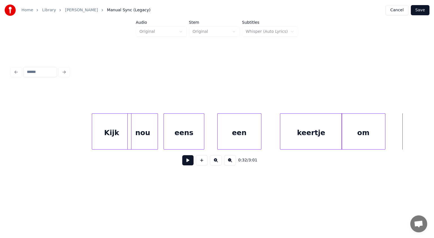
click at [281, 118] on div at bounding box center [281, 132] width 2 height 36
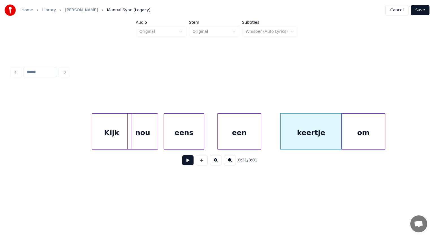
click at [191, 159] on button at bounding box center [187, 160] width 11 height 10
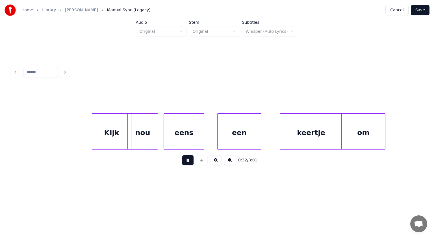
click at [191, 159] on button at bounding box center [187, 160] width 11 height 10
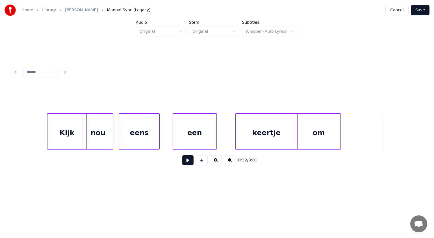
scroll to position [0, 5067]
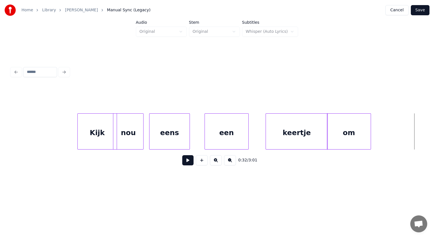
click at [227, 125] on div "een" at bounding box center [227, 133] width 44 height 38
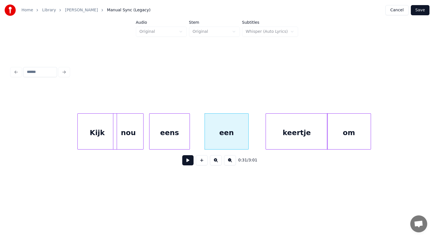
click at [179, 133] on div "eens" at bounding box center [169, 133] width 40 height 38
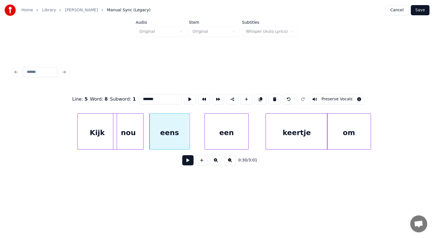
type input "****"
click at [187, 162] on button at bounding box center [187, 160] width 11 height 10
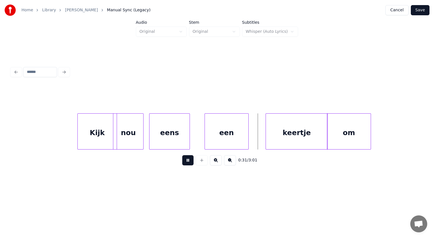
click at [187, 162] on button at bounding box center [187, 160] width 11 height 10
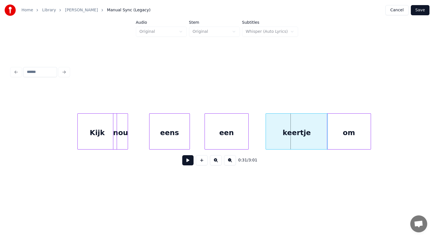
click at [126, 125] on div at bounding box center [127, 132] width 2 height 36
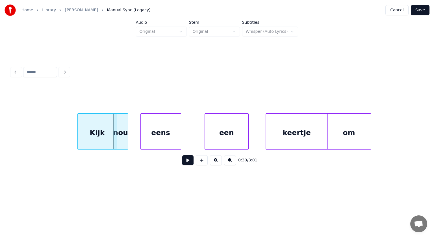
click at [148, 123] on div "eens" at bounding box center [161, 133] width 40 height 38
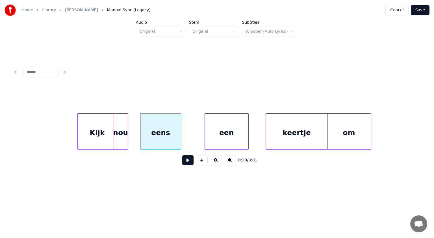
click at [187, 160] on button at bounding box center [187, 160] width 11 height 10
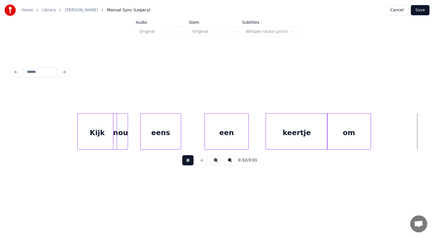
scroll to position [0, 5479]
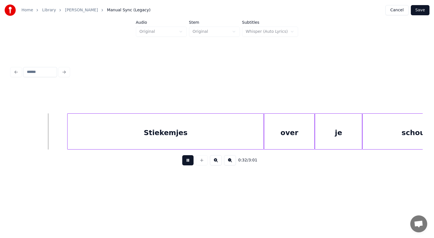
click at [187, 160] on button at bounding box center [187, 160] width 11 height 10
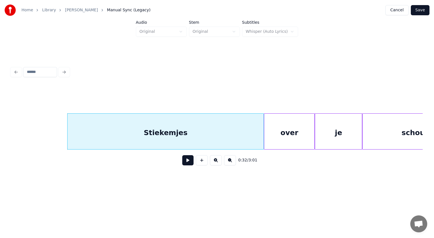
click at [187, 160] on button at bounding box center [187, 160] width 11 height 10
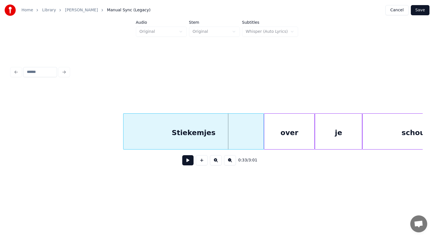
click at [124, 120] on div at bounding box center [124, 132] width 2 height 36
click at [284, 127] on div at bounding box center [284, 132] width 2 height 36
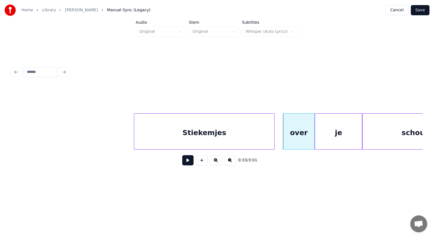
click at [250, 132] on div "Stiekemjes" at bounding box center [204, 133] width 140 height 38
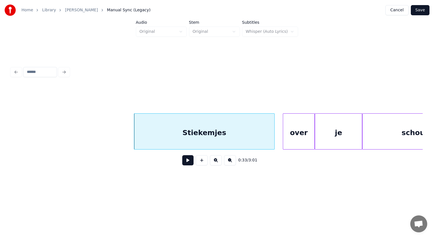
click at [250, 132] on div "Stiekemjes" at bounding box center [204, 133] width 140 height 38
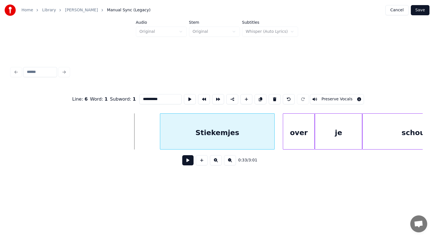
click at [161, 130] on div at bounding box center [161, 132] width 2 height 36
click at [292, 120] on div "over" at bounding box center [295, 133] width 31 height 38
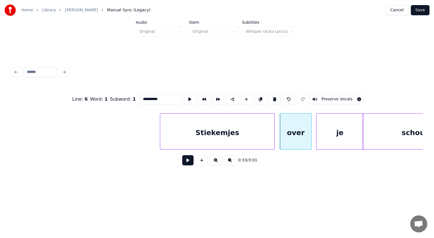
click at [318, 125] on div "je" at bounding box center [340, 133] width 47 height 38
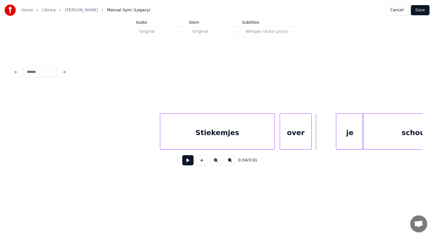
click at [337, 119] on div at bounding box center [337, 132] width 2 height 36
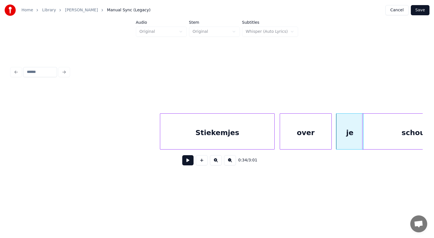
click at [330, 122] on div at bounding box center [331, 132] width 2 height 36
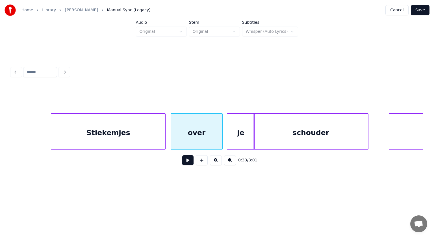
scroll to position [0, 5629]
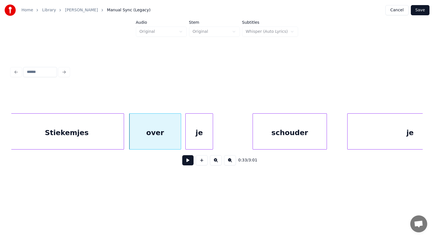
click at [253, 125] on div at bounding box center [254, 132] width 2 height 36
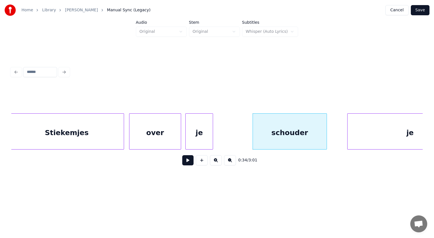
click at [206, 131] on div "je" at bounding box center [199, 133] width 27 height 38
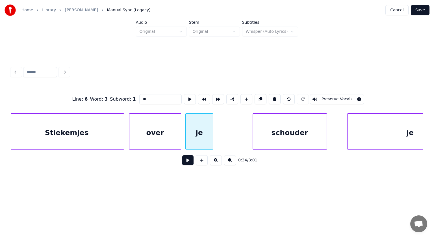
click at [189, 161] on button at bounding box center [187, 160] width 11 height 10
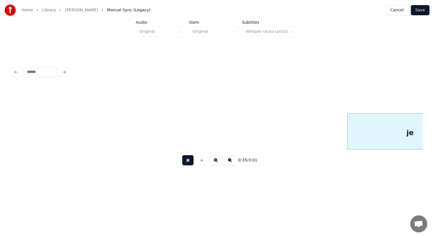
scroll to position [0, 6042]
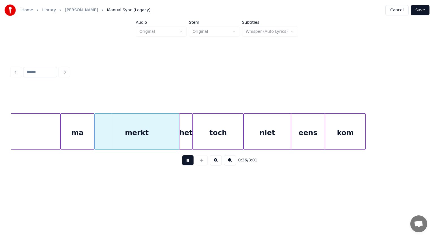
click at [189, 161] on button at bounding box center [187, 160] width 11 height 10
click at [369, 137] on div "kom" at bounding box center [366, 133] width 40 height 38
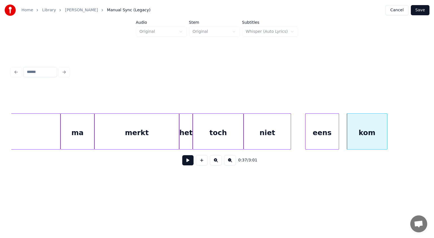
click at [328, 134] on div "eens" at bounding box center [321, 133] width 33 height 38
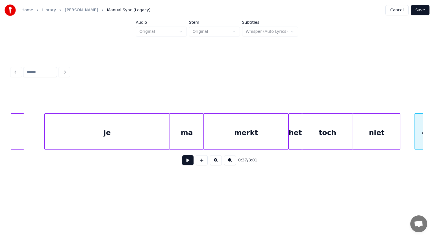
scroll to position [0, 5929]
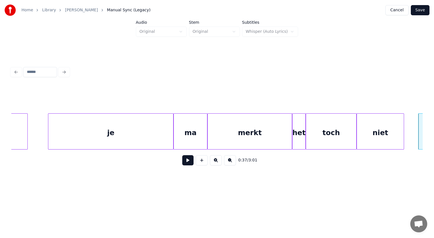
click at [117, 120] on div "je" at bounding box center [110, 133] width 125 height 38
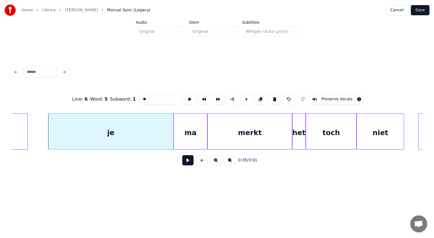
click at [185, 161] on button at bounding box center [187, 160] width 11 height 10
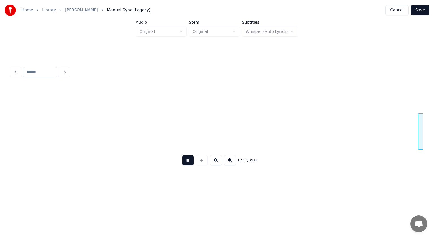
scroll to position [0, 6342]
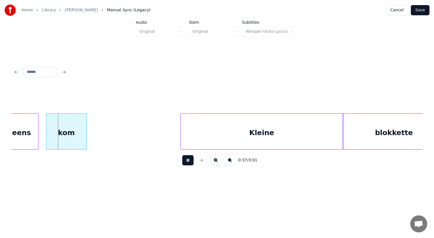
click at [185, 161] on button at bounding box center [187, 160] width 11 height 10
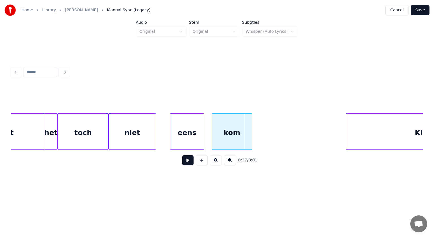
scroll to position [0, 6169]
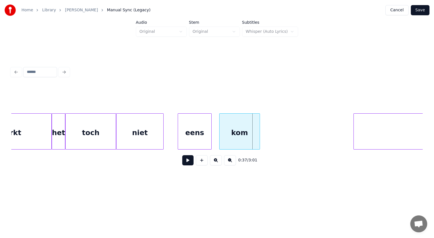
click at [195, 125] on div "eens" at bounding box center [194, 133] width 33 height 38
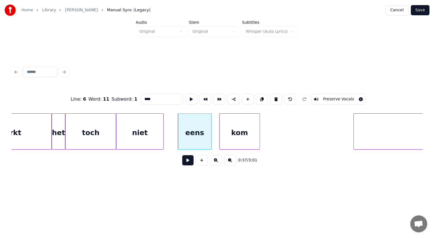
drag, startPoint x: 149, startPoint y: 97, endPoint x: 104, endPoint y: 100, distance: 45.0
click at [104, 100] on div "Line : 6 Word : 11 Subword : 1 **** Preserve Vocals" at bounding box center [216, 99] width 411 height 28
click at [143, 123] on div at bounding box center [144, 132] width 2 height 36
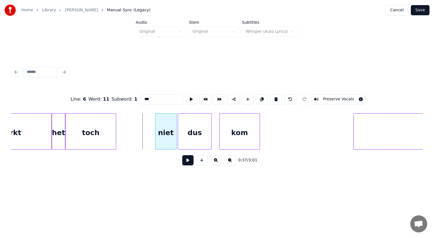
click at [159, 124] on div "niet" at bounding box center [165, 133] width 21 height 38
click at [127, 123] on div "toch" at bounding box center [116, 133] width 50 height 38
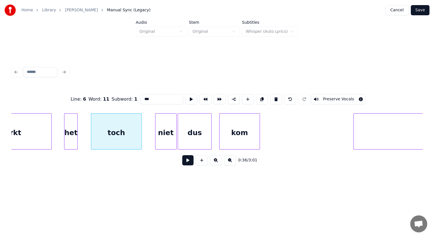
click at [73, 119] on div "het" at bounding box center [70, 133] width 13 height 38
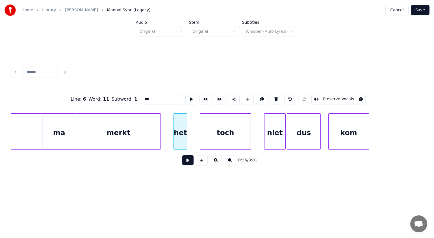
scroll to position [0, 6037]
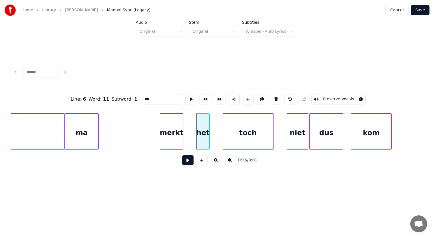
click at [161, 128] on div at bounding box center [161, 132] width 2 height 36
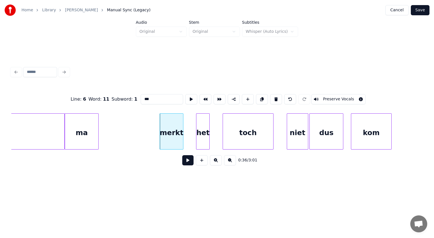
click at [175, 123] on div "merkt" at bounding box center [171, 133] width 23 height 38
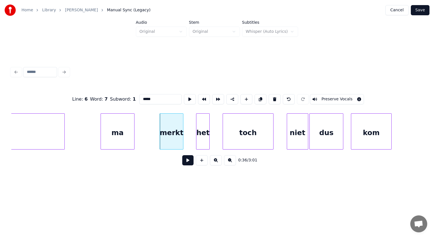
click at [116, 119] on div "ma" at bounding box center [117, 133] width 33 height 38
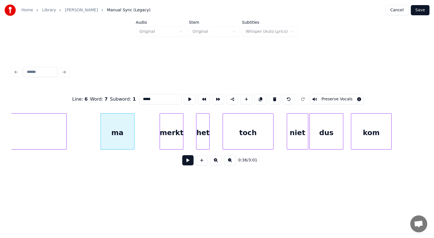
scroll to position [0, 5967]
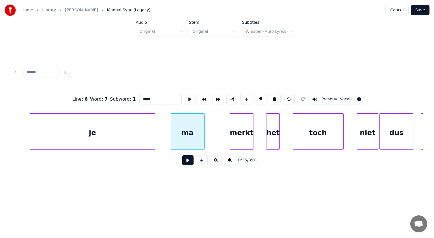
click at [77, 125] on div "je" at bounding box center [92, 133] width 125 height 38
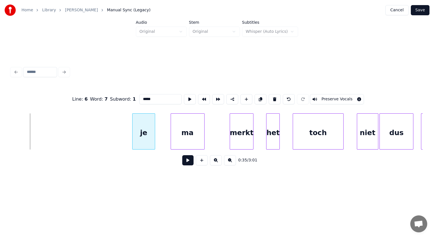
click at [133, 123] on div at bounding box center [134, 132] width 2 height 36
click at [140, 124] on div "je" at bounding box center [144, 133] width 22 height 38
drag, startPoint x: 143, startPoint y: 96, endPoint x: 86, endPoint y: 114, distance: 60.0
click at [86, 114] on div "Line : 6 Word : 5 Subword : 1 ** Preserve Vocals 0:35 / 3:01" at bounding box center [216, 128] width 411 height 86
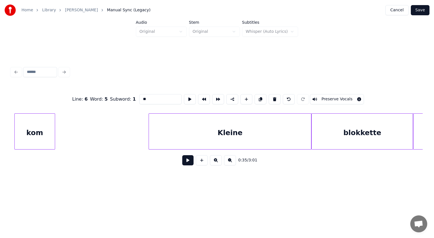
scroll to position [0, 6397]
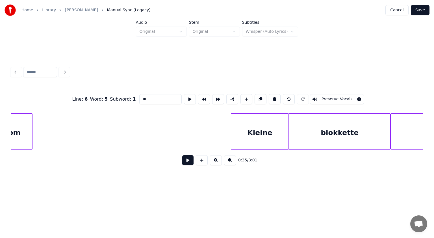
click at [231, 132] on div at bounding box center [232, 132] width 2 height 36
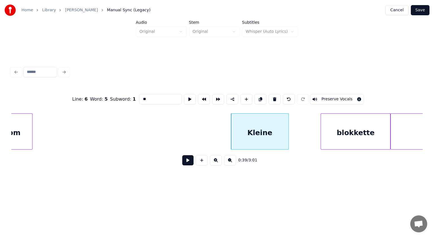
click at [322, 120] on div at bounding box center [322, 132] width 2 height 36
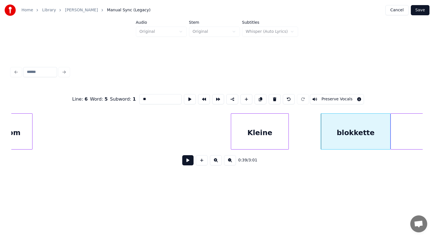
click at [351, 124] on div "blokkette" at bounding box center [355, 133] width 69 height 38
drag, startPoint x: 149, startPoint y: 97, endPoint x: 100, endPoint y: 105, distance: 49.7
click at [100, 105] on div "Line : 7 Word : 2 Subword : 1 ********* Preserve Vocals" at bounding box center [216, 99] width 411 height 28
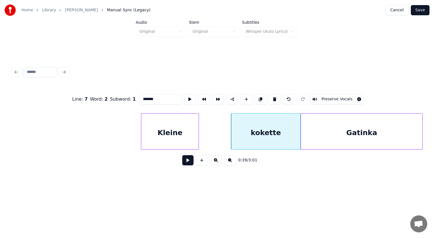
click at [422, 148] on div "Kleine kokette Gatinka" at bounding box center [216, 131] width 411 height 36
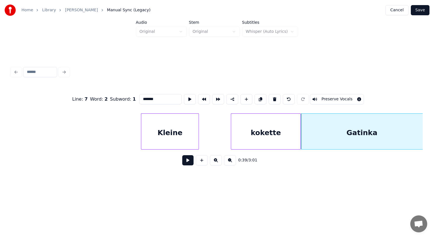
click at [381, 138] on div "Gatinka" at bounding box center [362, 133] width 122 height 38
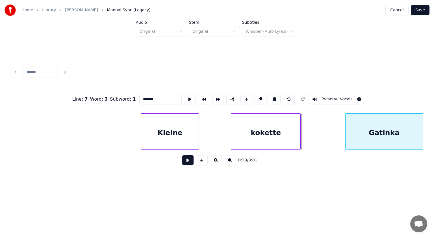
click at [346, 127] on div at bounding box center [347, 132] width 2 height 36
click at [378, 123] on div "Gatinka" at bounding box center [384, 133] width 77 height 38
click at [334, 124] on div at bounding box center [334, 132] width 2 height 36
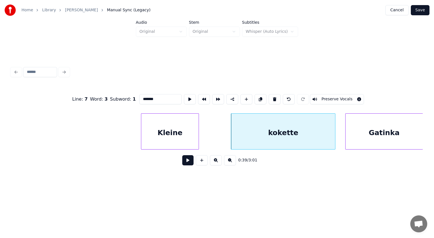
drag, startPoint x: 144, startPoint y: 98, endPoint x: 112, endPoint y: 83, distance: 34.9
click at [112, 85] on div "Line : 7 Word : 3 Subword : 1 ******* Preserve Vocals" at bounding box center [216, 99] width 411 height 28
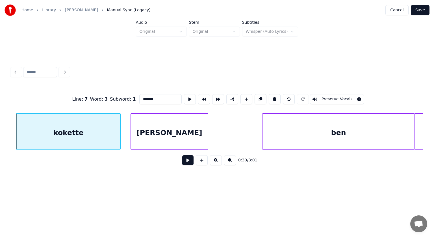
scroll to position [0, 6727]
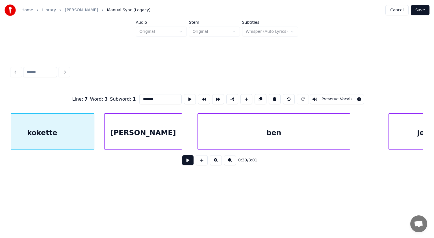
click at [281, 128] on div "ben" at bounding box center [274, 133] width 152 height 38
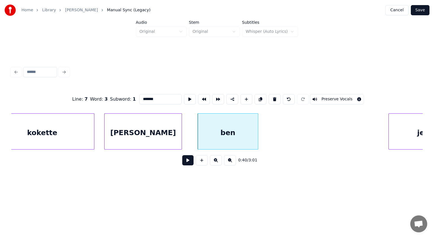
click at [257, 137] on div at bounding box center [257, 132] width 2 height 36
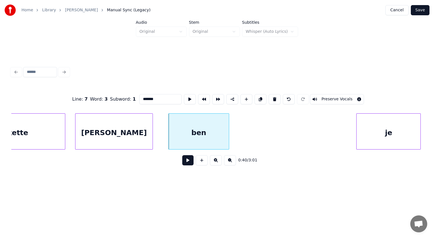
click at [398, 115] on div "je" at bounding box center [389, 133] width 64 height 38
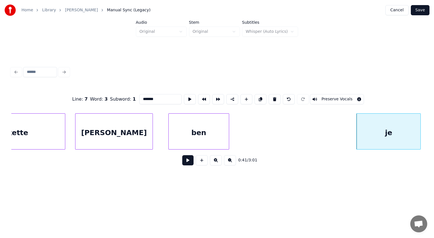
type input "*******"
click at [419, 8] on button "Save" at bounding box center [420, 10] width 19 height 10
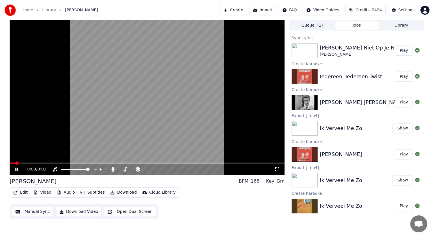
click at [17, 167] on icon at bounding box center [20, 169] width 13 height 5
click at [402, 48] on button "Play" at bounding box center [404, 50] width 18 height 10
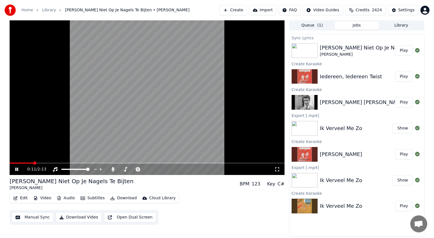
click at [16, 168] on icon at bounding box center [16, 169] width 3 height 3
click at [406, 154] on button "Play" at bounding box center [404, 154] width 18 height 10
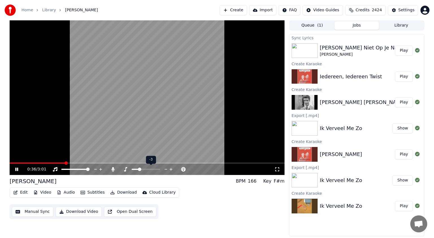
click at [138, 170] on span at bounding box center [139, 169] width 3 height 3
click at [125, 169] on icon at bounding box center [126, 169] width 6 height 5
click at [125, 168] on icon at bounding box center [126, 169] width 6 height 5
click at [139, 170] on span at bounding box center [139, 169] width 3 height 3
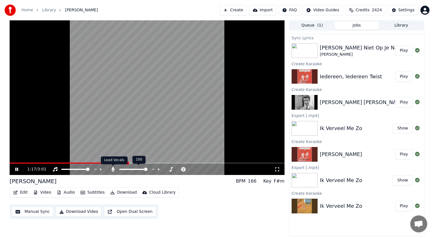
click at [112, 169] on icon at bounding box center [112, 169] width 3 height 5
click at [181, 163] on span at bounding box center [147, 162] width 275 height 1
click at [215, 163] on span at bounding box center [147, 162] width 275 height 1
click at [237, 162] on video at bounding box center [147, 97] width 275 height 155
click at [27, 163] on span at bounding box center [19, 162] width 18 height 1
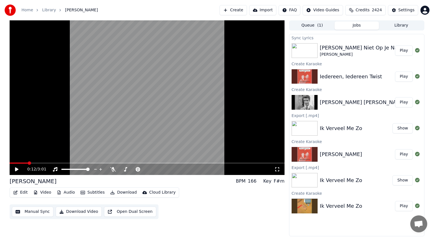
click at [17, 169] on icon at bounding box center [16, 169] width 3 height 4
click at [17, 169] on icon at bounding box center [16, 169] width 3 height 3
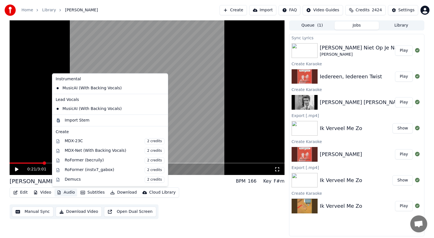
click at [66, 191] on button "Audio" at bounding box center [66, 192] width 23 height 8
click at [145, 179] on span "2 credits" at bounding box center [155, 180] width 20 height 6
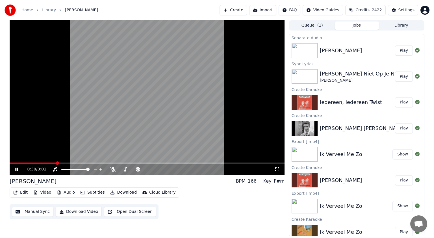
click at [17, 169] on icon at bounding box center [16, 169] width 3 height 3
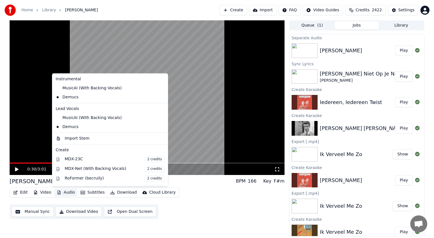
click at [66, 191] on button "Audio" at bounding box center [66, 192] width 23 height 8
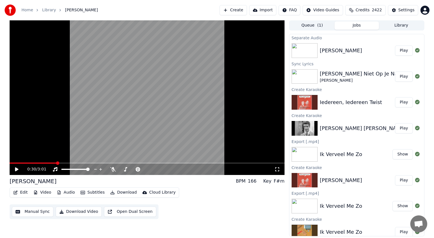
click at [14, 169] on icon at bounding box center [20, 169] width 13 height 5
click at [16, 168] on icon at bounding box center [16, 169] width 3 height 3
click at [15, 168] on icon at bounding box center [16, 169] width 3 height 4
click at [15, 168] on icon at bounding box center [20, 169] width 13 height 5
click at [25, 192] on button "Edit" at bounding box center [20, 192] width 19 height 8
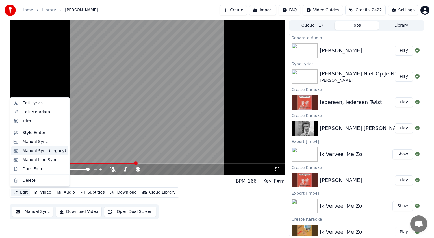
click at [33, 150] on div "Manual Sync (Legacy)" at bounding box center [45, 151] width 44 height 6
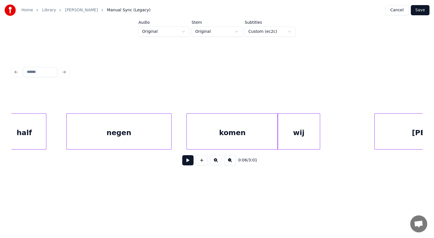
scroll to position [0, 1435]
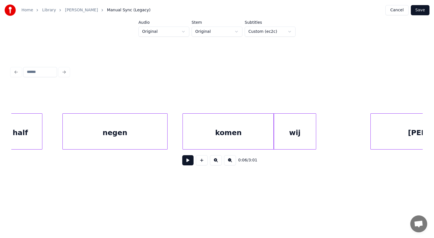
click at [236, 136] on div "komen" at bounding box center [228, 133] width 91 height 38
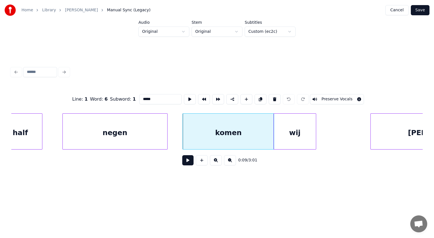
drag, startPoint x: 143, startPoint y: 97, endPoint x: 71, endPoint y: 115, distance: 74.2
click at [71, 115] on div "Line : 1 Word : 6 Subword : 1 ***** Preserve Vocals 0:09 / 3:01" at bounding box center [216, 128] width 411 height 86
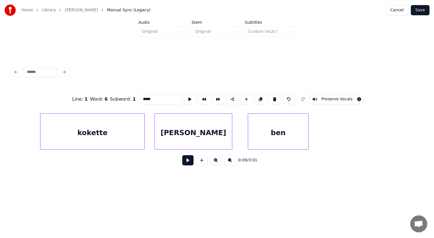
scroll to position [0, 6685]
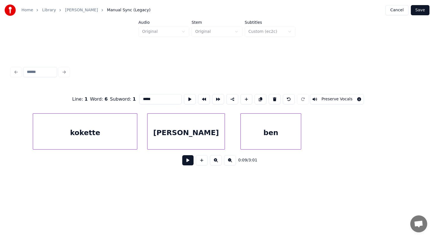
click at [214, 136] on div "[PERSON_NAME]" at bounding box center [186, 133] width 77 height 38
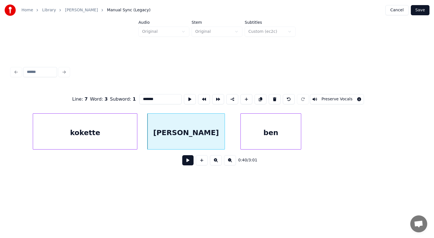
type input "*******"
click at [191, 161] on button at bounding box center [187, 160] width 11 height 10
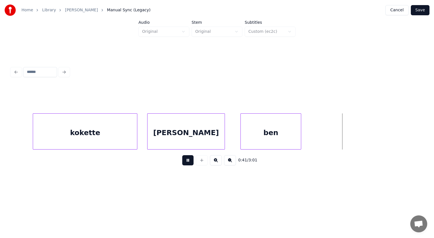
click at [191, 161] on button at bounding box center [187, 160] width 11 height 10
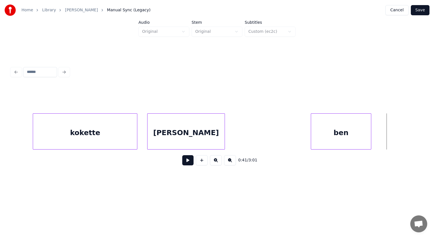
scroll to position [0, 6687]
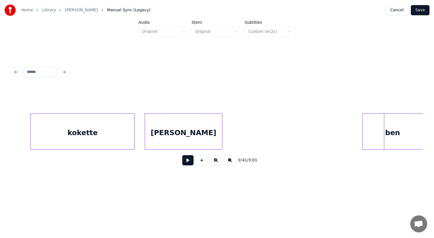
click at [389, 114] on div "ben" at bounding box center [393, 133] width 60 height 38
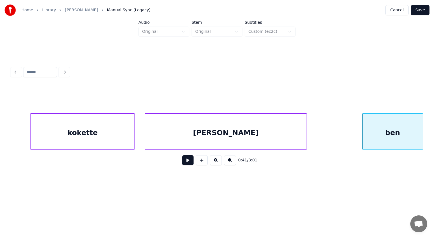
click at [305, 124] on div at bounding box center [306, 132] width 2 height 36
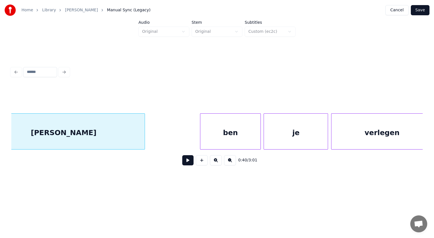
scroll to position [0, 6876]
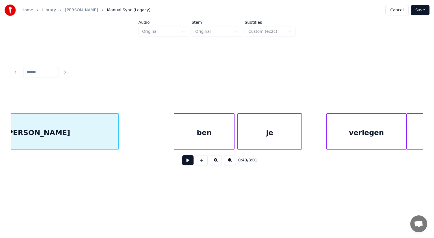
click at [328, 134] on div at bounding box center [328, 132] width 2 height 36
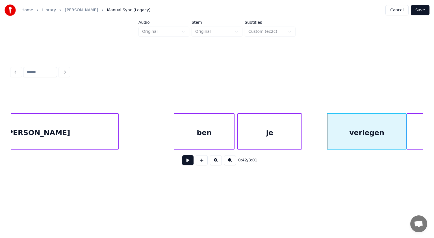
click at [189, 161] on button at bounding box center [187, 160] width 11 height 10
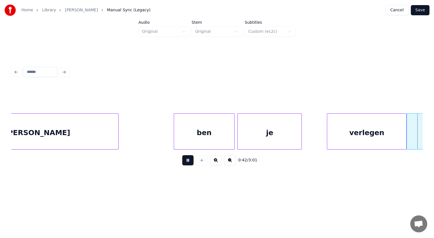
scroll to position [0, 7289]
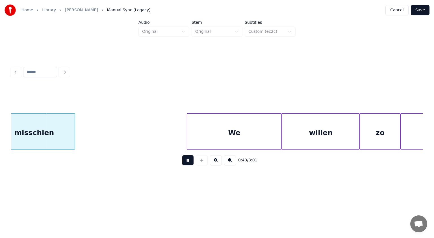
click at [189, 161] on button at bounding box center [187, 160] width 11 height 10
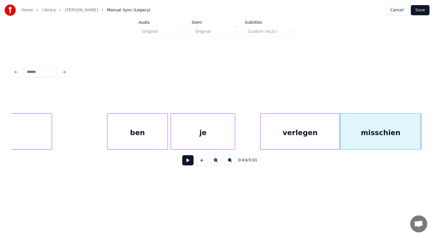
scroll to position [0, 6939]
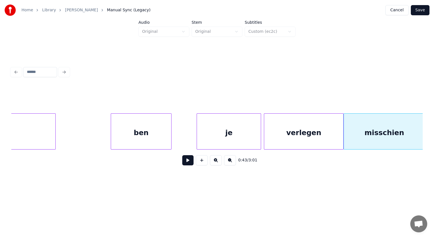
click at [245, 122] on div "je" at bounding box center [229, 133] width 64 height 38
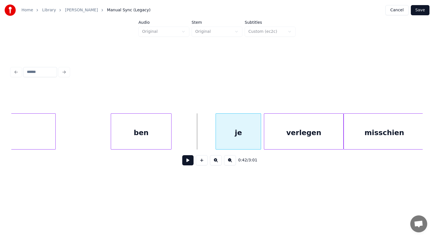
click at [216, 128] on div at bounding box center [217, 132] width 2 height 36
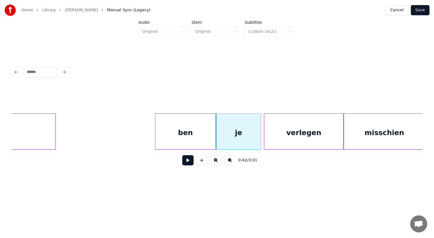
click at [199, 124] on div "ben" at bounding box center [185, 133] width 60 height 38
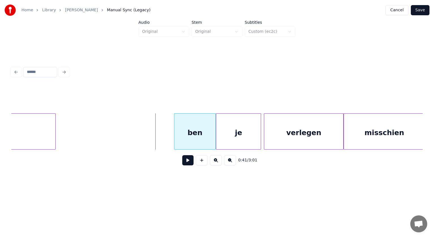
click at [176, 122] on div at bounding box center [175, 132] width 2 height 36
click at [185, 126] on div "ben" at bounding box center [195, 133] width 41 height 38
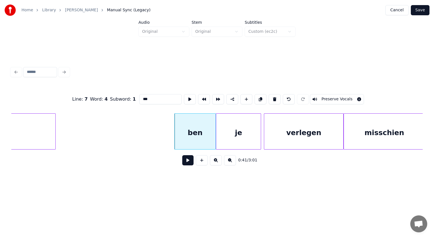
drag, startPoint x: 144, startPoint y: 98, endPoint x: 100, endPoint y: 120, distance: 49.0
click at [100, 120] on div "Line : 7 Word : 4 Subword : 1 *** Preserve Vocals 0:41 / 3:01" at bounding box center [216, 128] width 411 height 86
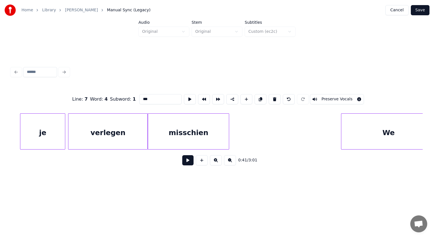
scroll to position [0, 7146]
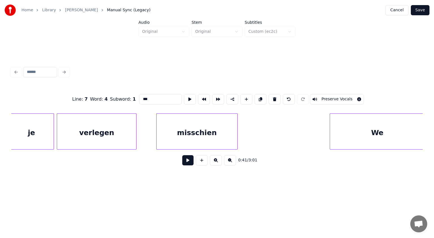
click at [216, 136] on div "misschien" at bounding box center [197, 133] width 81 height 38
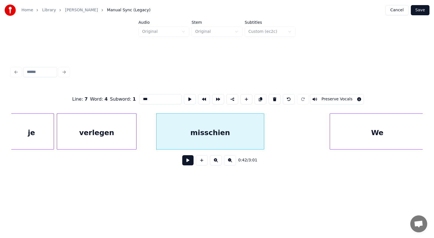
click at [263, 135] on div at bounding box center [263, 132] width 2 height 36
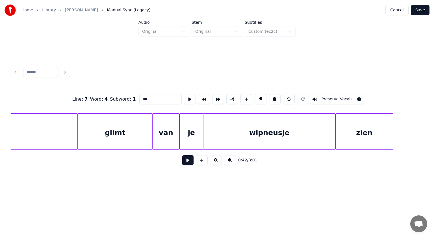
scroll to position [0, 7986]
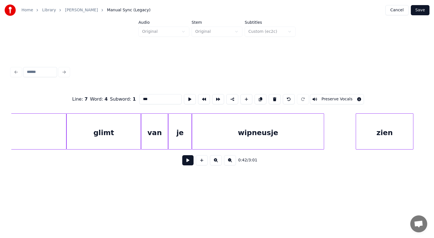
click at [397, 133] on div "zien" at bounding box center [384, 133] width 57 height 38
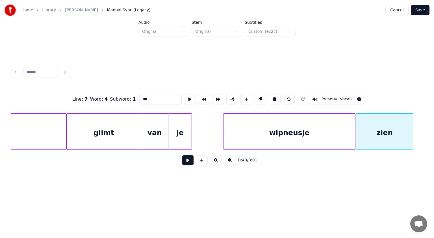
click at [339, 130] on div "wipneusje" at bounding box center [290, 133] width 132 height 38
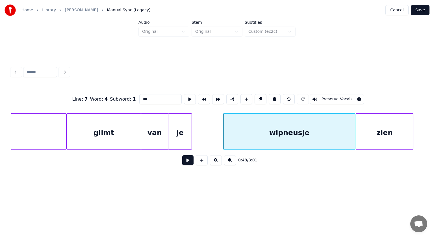
type input "***"
click at [193, 160] on button at bounding box center [187, 160] width 11 height 10
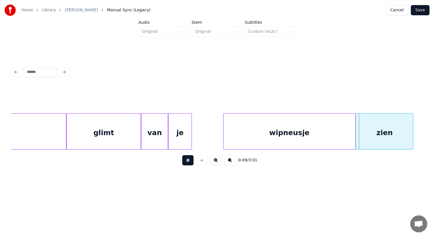
click at [193, 160] on button at bounding box center [187, 160] width 11 height 10
click at [210, 134] on div "je" at bounding box center [210, 133] width 23 height 38
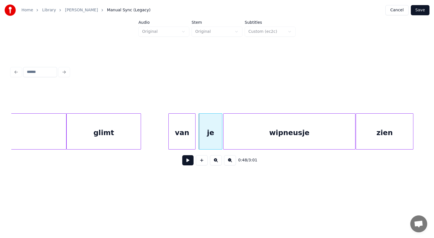
click at [181, 135] on div "van" at bounding box center [182, 133] width 27 height 38
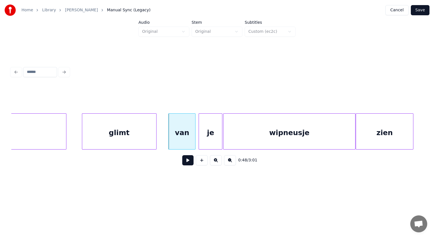
click at [134, 136] on div "glimt" at bounding box center [119, 133] width 74 height 38
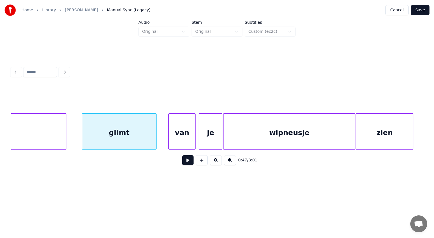
click at [186, 161] on button at bounding box center [187, 160] width 11 height 10
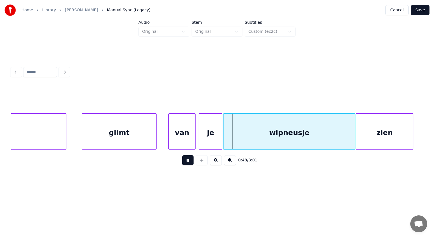
click at [186, 161] on button at bounding box center [187, 160] width 11 height 10
click at [110, 131] on div at bounding box center [110, 132] width 2 height 36
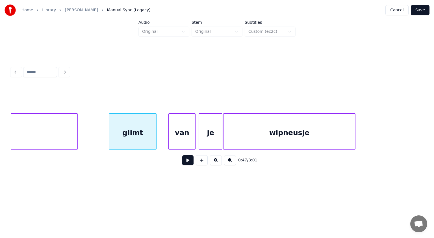
scroll to position [0, 7886]
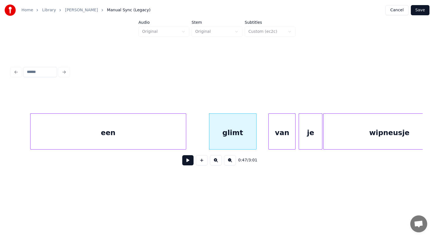
click at [68, 133] on div "een" at bounding box center [108, 133] width 155 height 38
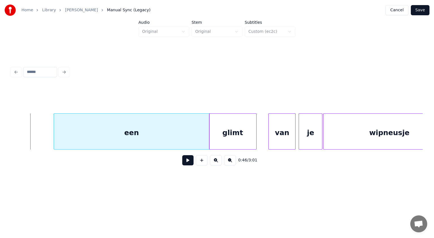
click at [91, 128] on div "een" at bounding box center [131, 133] width 155 height 38
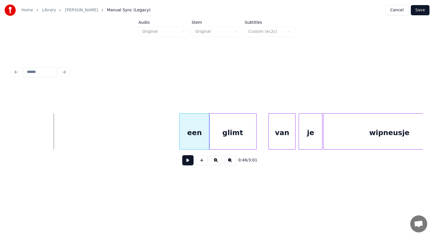
click at [180, 133] on div at bounding box center [181, 132] width 2 height 36
click at [199, 128] on div "een" at bounding box center [194, 133] width 29 height 38
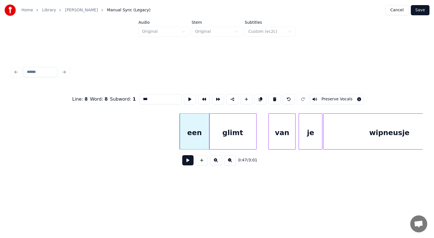
drag, startPoint x: 143, startPoint y: 97, endPoint x: 69, endPoint y: 118, distance: 76.8
click at [69, 118] on div "Line : 8 Word : 8 Subword : 1 *** Preserve Vocals 0:47 / 3:01" at bounding box center [216, 128] width 411 height 86
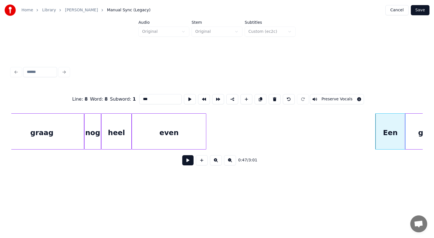
scroll to position [0, 7686]
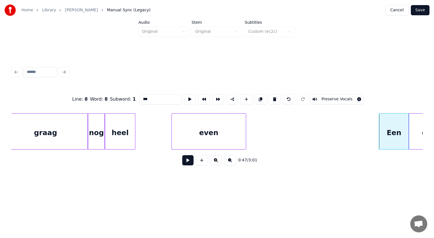
click at [210, 131] on div "even" at bounding box center [209, 133] width 74 height 38
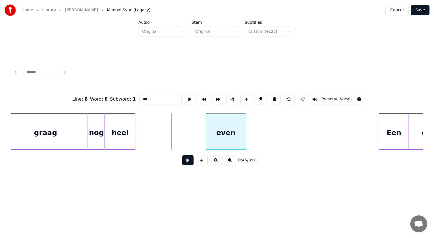
click at [206, 124] on div at bounding box center [207, 132] width 2 height 36
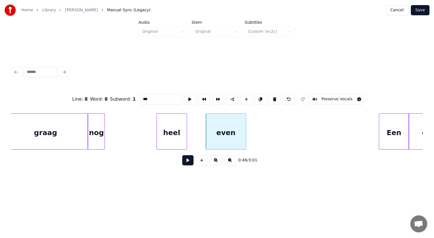
click at [179, 132] on div "heel" at bounding box center [172, 133] width 30 height 38
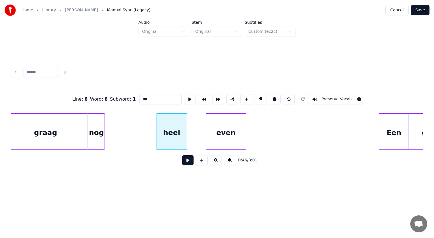
type input "***"
click at [190, 161] on button at bounding box center [187, 160] width 11 height 10
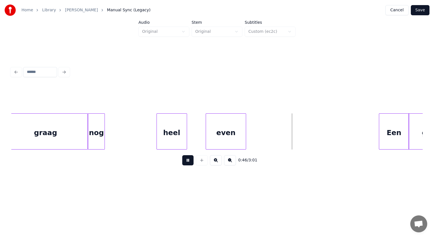
click at [190, 161] on button at bounding box center [187, 160] width 11 height 10
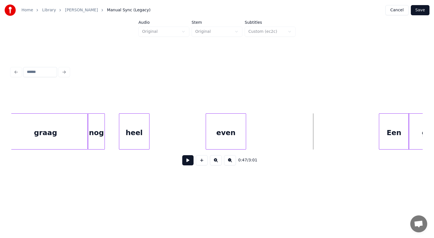
click at [131, 129] on div "heel" at bounding box center [134, 133] width 30 height 38
click at [186, 160] on button at bounding box center [187, 160] width 11 height 10
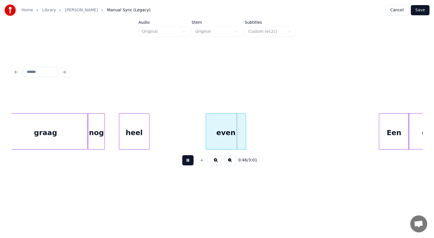
click at [186, 160] on button at bounding box center [187, 160] width 11 height 10
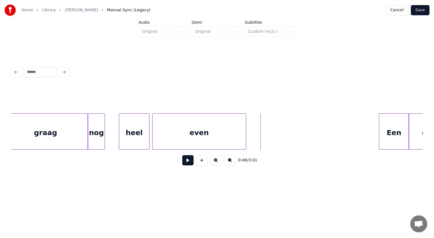
click at [154, 129] on div at bounding box center [154, 132] width 2 height 36
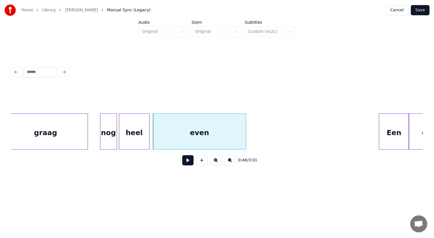
click at [111, 135] on div "nog" at bounding box center [108, 133] width 16 height 38
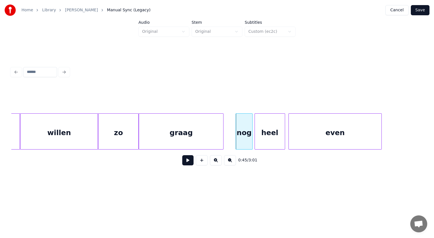
scroll to position [0, 7528]
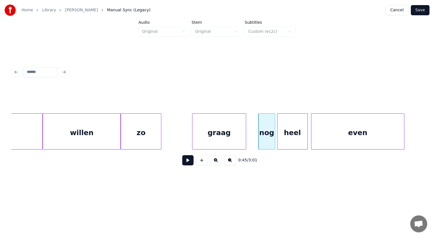
click at [194, 122] on div at bounding box center [193, 132] width 2 height 36
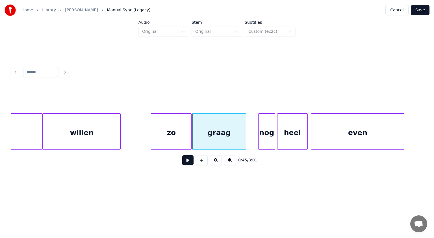
click at [183, 128] on div "zo" at bounding box center [171, 133] width 40 height 38
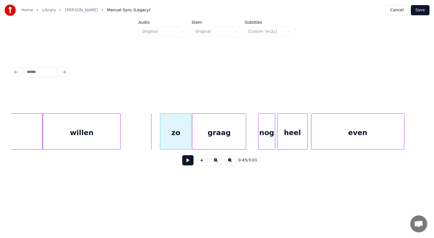
click at [162, 121] on div at bounding box center [161, 132] width 2 height 36
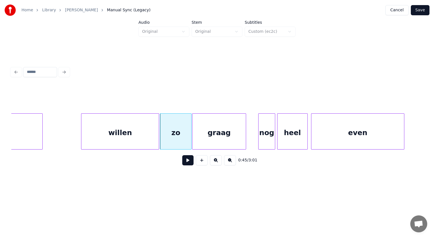
click at [144, 119] on div "willen" at bounding box center [119, 133] width 77 height 38
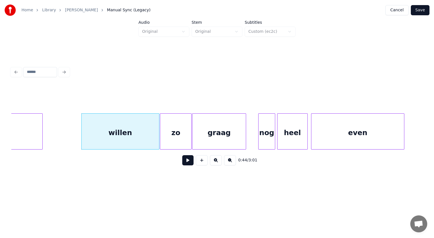
click at [188, 159] on button at bounding box center [187, 160] width 11 height 10
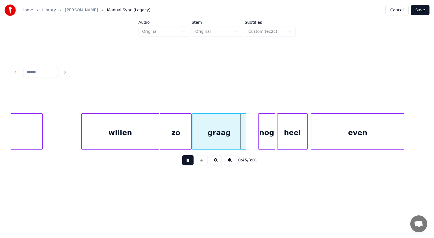
click at [188, 159] on button at bounding box center [187, 160] width 11 height 10
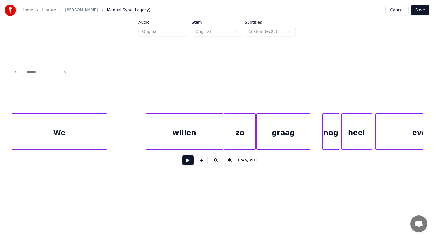
scroll to position [0, 7445]
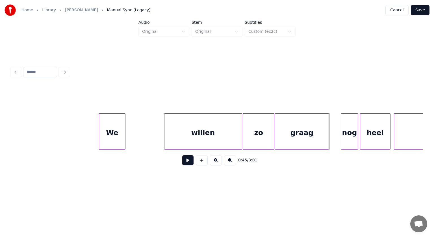
click at [100, 123] on div at bounding box center [100, 132] width 2 height 36
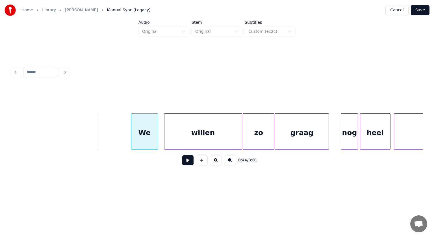
click at [137, 125] on div "We" at bounding box center [144, 133] width 26 height 38
click at [168, 130] on div "willen" at bounding box center [198, 133] width 77 height 38
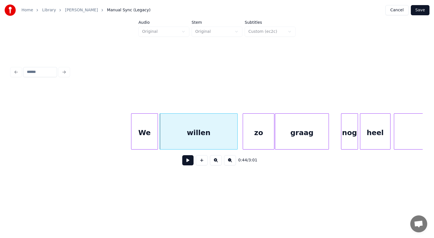
click at [188, 161] on button at bounding box center [187, 160] width 11 height 10
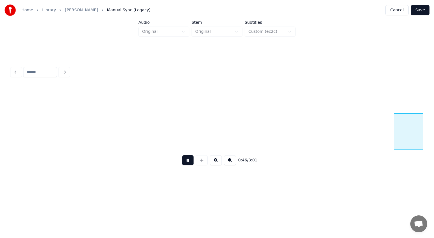
scroll to position [0, 7857]
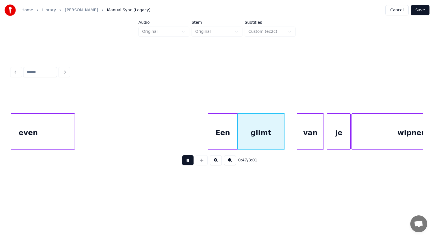
click at [188, 161] on button at bounding box center [187, 160] width 11 height 10
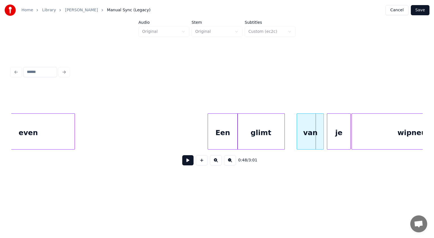
click at [261, 138] on div "glimt" at bounding box center [261, 133] width 47 height 38
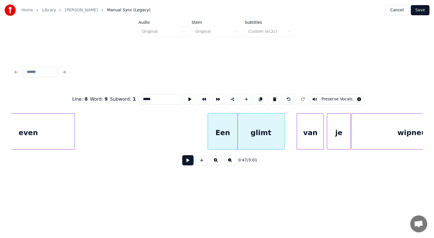
click at [151, 97] on input "*****" at bounding box center [160, 99] width 42 height 10
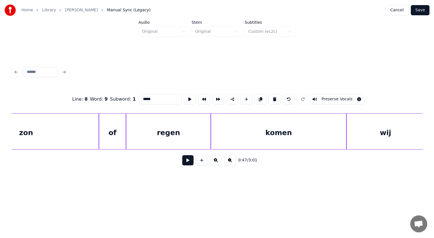
scroll to position [0, 9537]
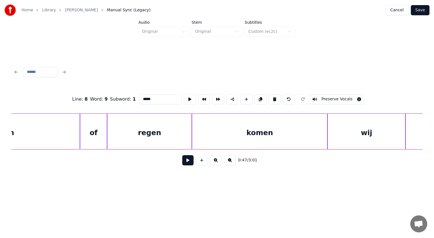
click at [205, 130] on div "komen" at bounding box center [259, 133] width 135 height 38
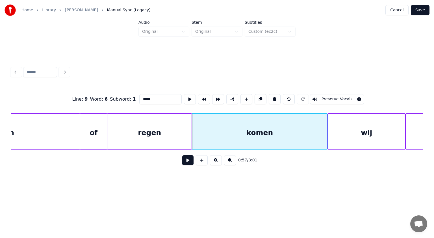
type input "*****"
click at [186, 161] on button at bounding box center [187, 160] width 11 height 10
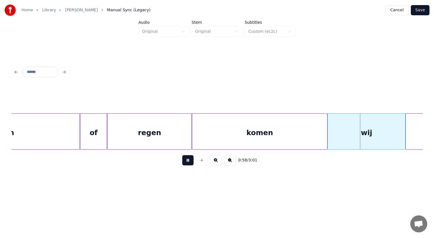
click at [186, 161] on button at bounding box center [187, 160] width 11 height 10
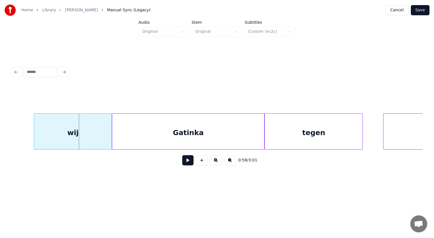
scroll to position [0, 9895]
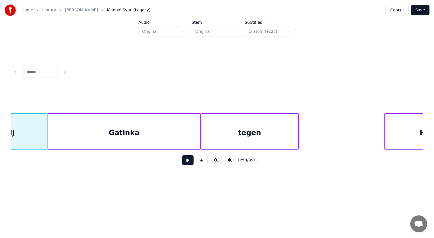
click at [385, 125] on div at bounding box center [386, 132] width 2 height 36
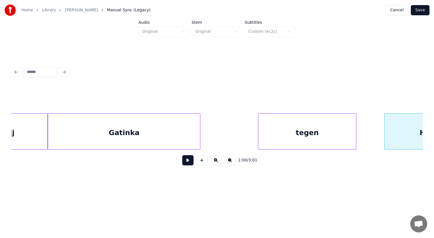
click at [334, 136] on div "tegen" at bounding box center [307, 133] width 98 height 38
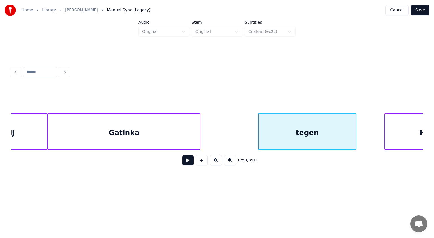
click at [188, 161] on button at bounding box center [187, 160] width 11 height 10
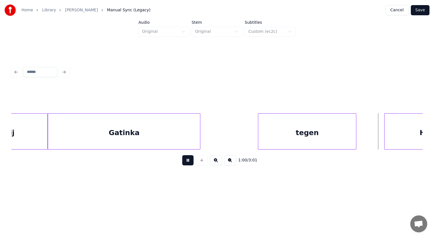
click at [188, 161] on button at bounding box center [187, 160] width 11 height 10
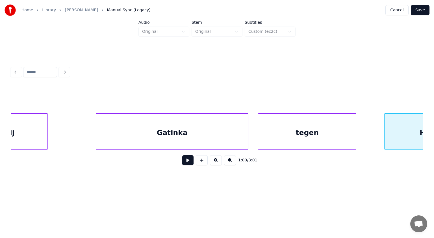
click at [217, 134] on div "Gatinka" at bounding box center [172, 133] width 152 height 38
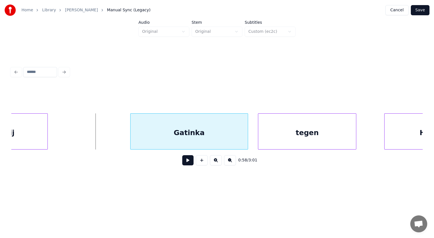
click at [131, 123] on div at bounding box center [132, 132] width 2 height 36
click at [171, 122] on div "Gatinka" at bounding box center [189, 133] width 118 height 38
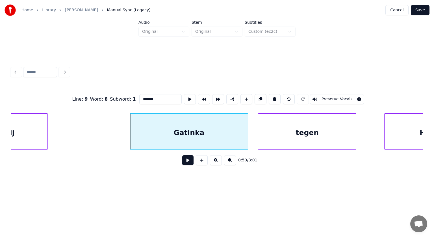
drag, startPoint x: 144, startPoint y: 98, endPoint x: 79, endPoint y: 95, distance: 65.4
click at [79, 95] on div "Line : 9 Word : 8 Subword : 1 ******* Preserve Vocals" at bounding box center [216, 99] width 411 height 28
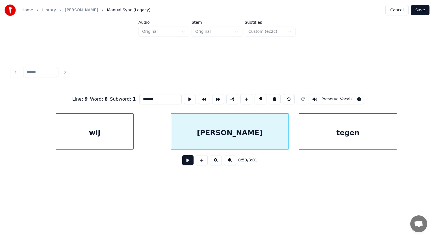
click at [81, 122] on div "wij" at bounding box center [94, 133] width 77 height 38
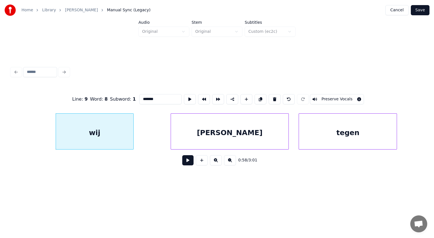
type input "*******"
click at [188, 161] on button at bounding box center [187, 160] width 11 height 10
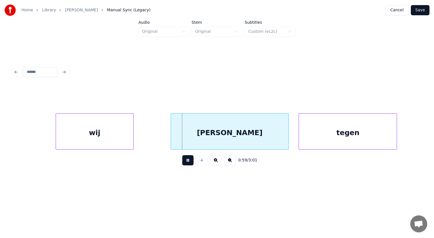
click at [188, 161] on button at bounding box center [187, 160] width 11 height 10
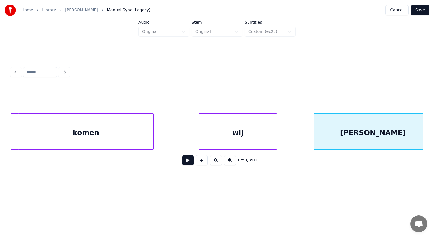
scroll to position [0, 9707]
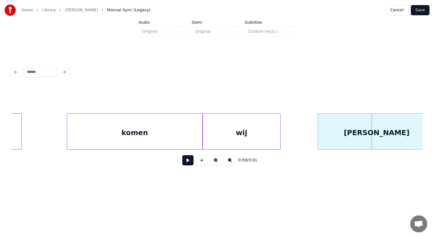
click at [143, 138] on div "komen" at bounding box center [134, 133] width 135 height 38
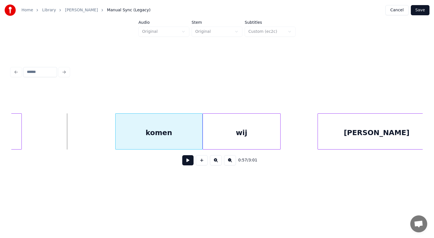
click at [117, 119] on div at bounding box center [117, 132] width 2 height 36
drag, startPoint x: 9, startPoint y: 124, endPoint x: 34, endPoint y: 123, distance: 25.2
click at [34, 123] on div "0:57 / 3:01" at bounding box center [217, 117] width 416 height 112
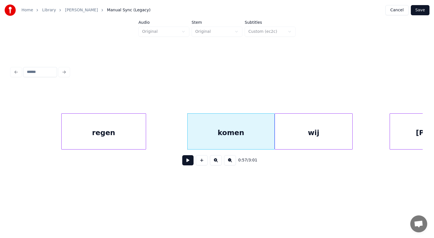
click at [71, 114] on div "regen" at bounding box center [104, 133] width 84 height 38
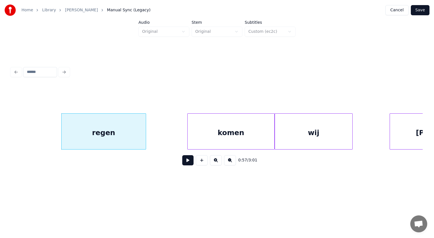
click at [186, 162] on button at bounding box center [187, 160] width 11 height 10
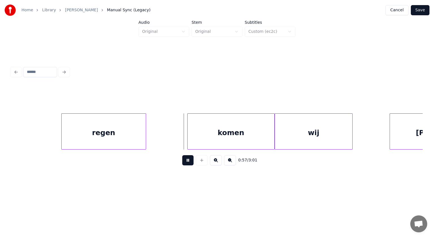
click at [186, 162] on button at bounding box center [187, 160] width 11 height 10
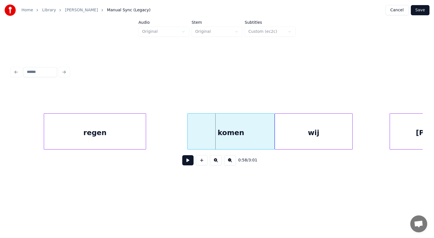
click at [45, 122] on div at bounding box center [45, 132] width 2 height 36
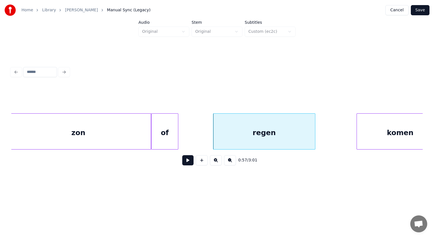
scroll to position [0, 9458]
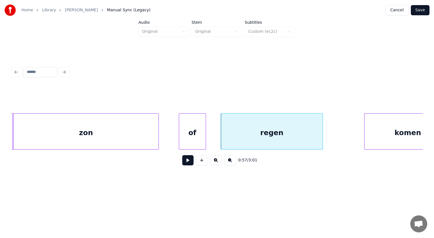
click at [197, 128] on div "of" at bounding box center [192, 133] width 27 height 38
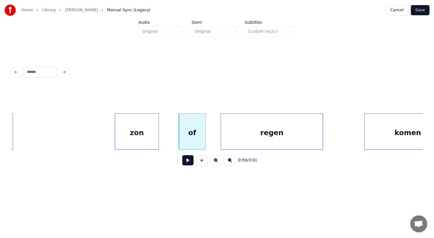
click at [115, 125] on div at bounding box center [116, 132] width 2 height 36
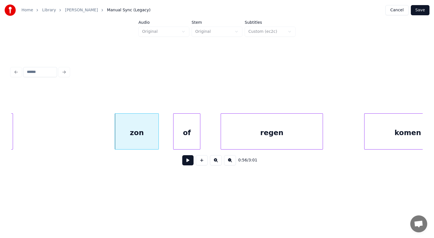
click at [179, 126] on div "of" at bounding box center [187, 133] width 27 height 38
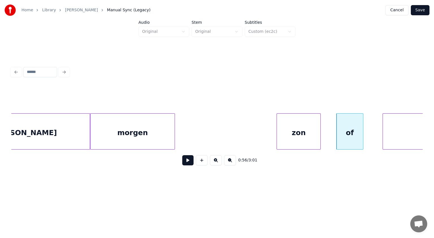
scroll to position [0, 9281]
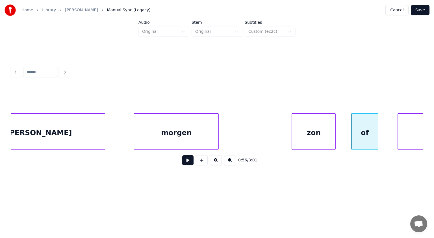
click at [162, 129] on div "morgen" at bounding box center [176, 133] width 84 height 38
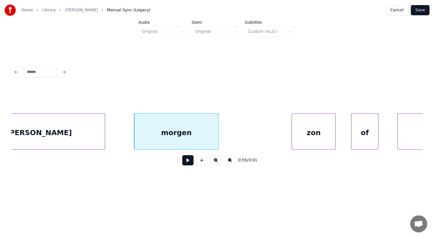
click at [189, 162] on button at bounding box center [187, 160] width 11 height 10
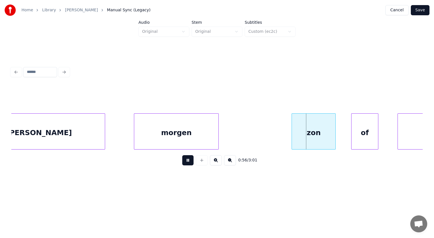
click at [189, 162] on button at bounding box center [187, 160] width 11 height 10
click at [233, 137] on div at bounding box center [234, 132] width 2 height 36
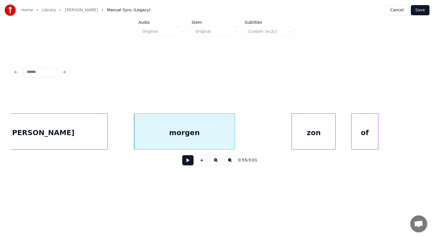
scroll to position [0, 9244]
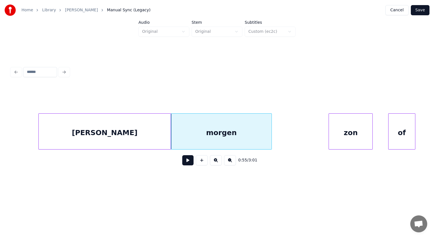
click at [118, 140] on div "[PERSON_NAME]" at bounding box center [105, 133] width 132 height 38
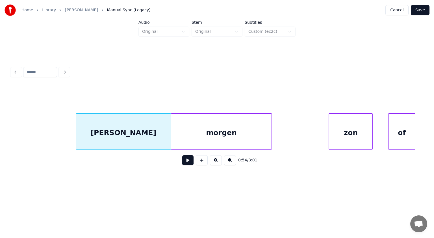
click at [77, 127] on div at bounding box center [77, 132] width 2 height 36
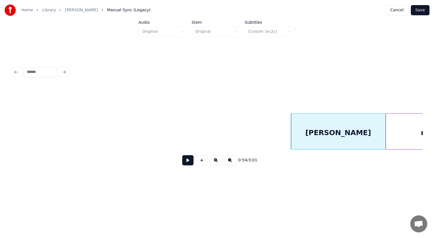
scroll to position [0, 9018]
click at [191, 158] on button at bounding box center [187, 160] width 11 height 10
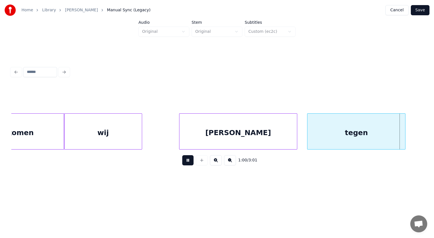
scroll to position [0, 10258]
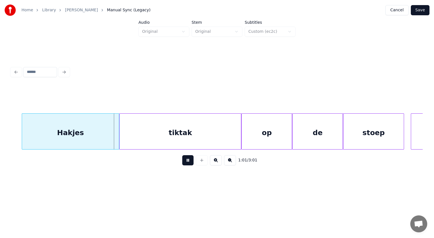
click at [191, 158] on button at bounding box center [187, 160] width 11 height 10
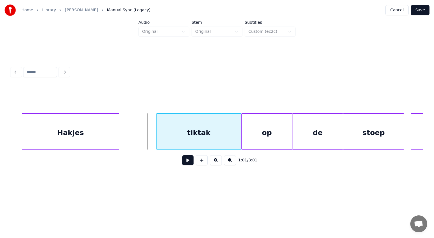
click at [157, 128] on div at bounding box center [158, 132] width 2 height 36
click at [130, 122] on div "Hakjes" at bounding box center [98, 133] width 97 height 38
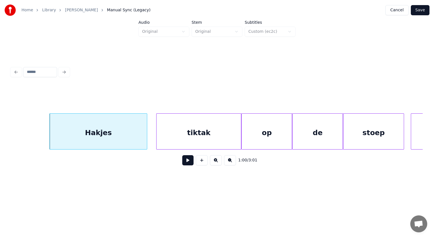
click at [186, 159] on button at bounding box center [187, 160] width 11 height 10
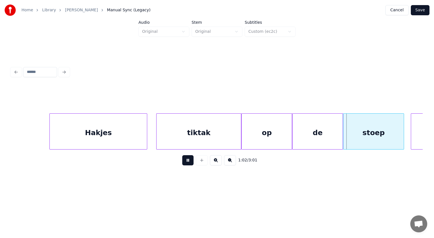
click at [186, 159] on button at bounding box center [187, 160] width 11 height 10
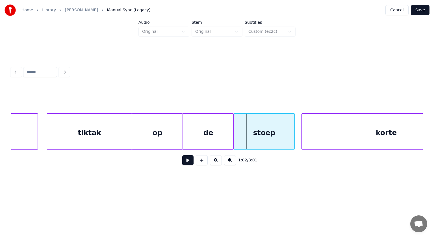
scroll to position [0, 10382]
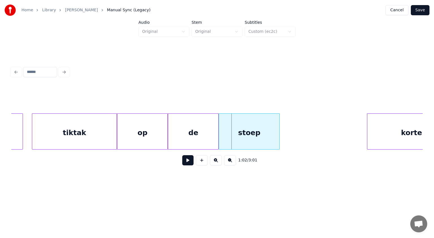
click at [368, 116] on div at bounding box center [368, 132] width 2 height 36
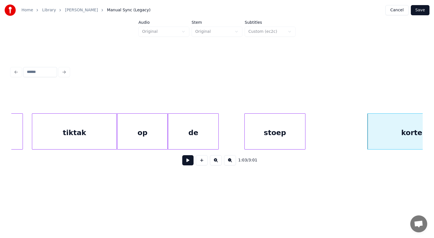
click at [296, 125] on div "stoep" at bounding box center [275, 133] width 60 height 38
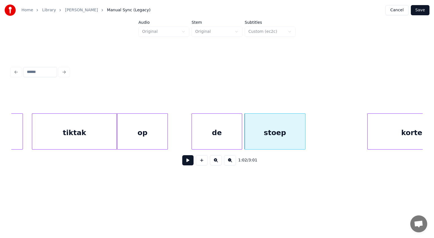
click at [226, 129] on div "de" at bounding box center [217, 133] width 50 height 38
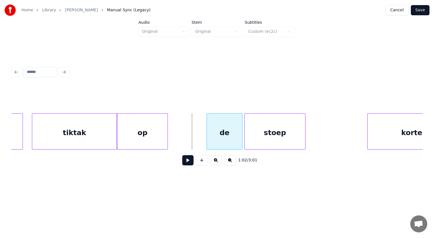
click at [207, 121] on div at bounding box center [208, 132] width 2 height 36
click at [181, 122] on div "op" at bounding box center [169, 133] width 50 height 38
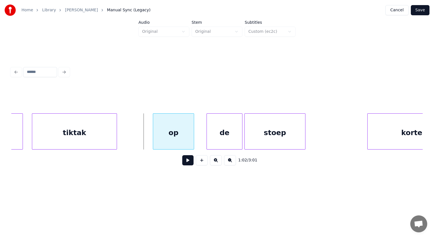
click at [155, 122] on div at bounding box center [154, 132] width 2 height 36
click at [94, 123] on div "tiktak" at bounding box center [80, 133] width 84 height 38
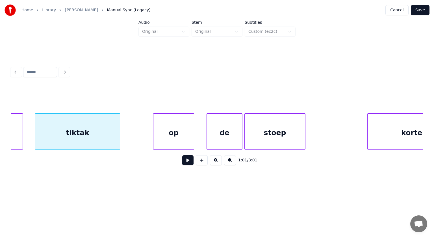
click at [91, 123] on div "tiktak" at bounding box center [77, 133] width 84 height 38
click at [192, 161] on button at bounding box center [187, 160] width 11 height 10
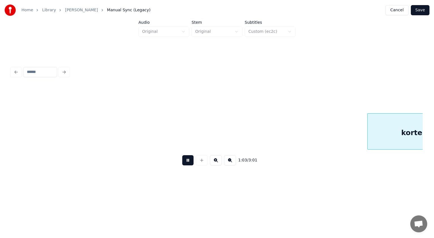
click at [192, 161] on button at bounding box center [187, 160] width 11 height 10
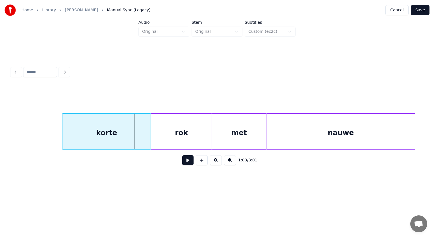
scroll to position [0, 10653]
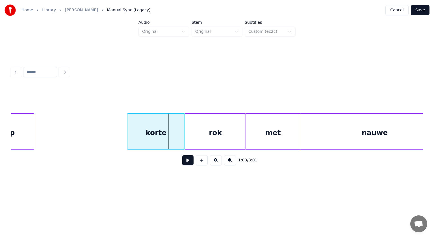
click at [128, 125] on div at bounding box center [128, 132] width 2 height 36
click at [154, 127] on div "korte" at bounding box center [155, 133] width 57 height 38
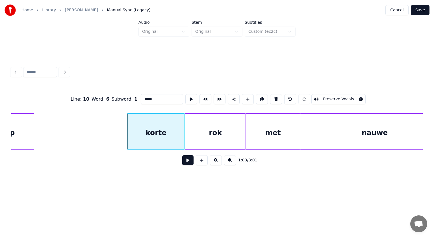
drag, startPoint x: 144, startPoint y: 97, endPoint x: 109, endPoint y: 103, distance: 35.4
click at [109, 103] on div "Line : 10 Word : 6 Subword : 1 ***** Preserve Vocals" at bounding box center [216, 99] width 411 height 28
click at [195, 118] on div at bounding box center [195, 132] width 2 height 36
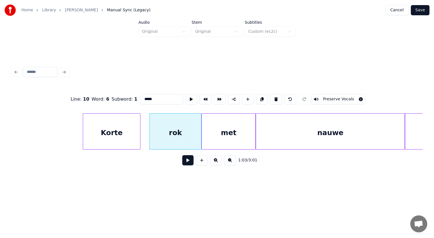
scroll to position [0, 10698]
click at [211, 133] on div "met" at bounding box center [234, 133] width 54 height 38
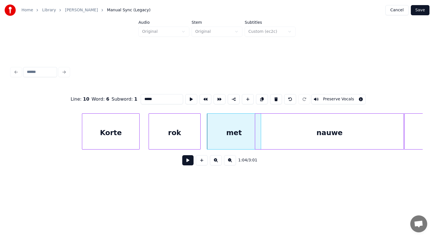
click at [108, 141] on div "Korte" at bounding box center [110, 133] width 57 height 38
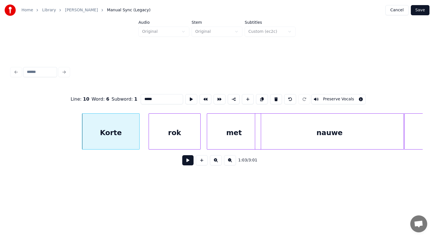
type input "*****"
click at [188, 162] on button at bounding box center [187, 160] width 11 height 10
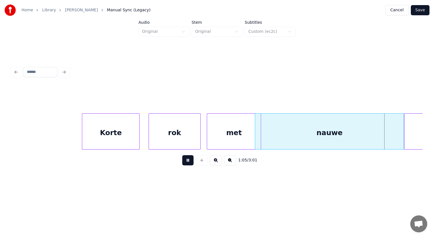
click at [188, 162] on button at bounding box center [187, 160] width 11 height 10
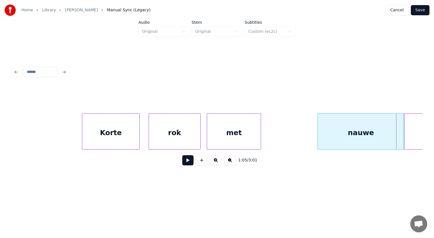
click at [319, 131] on div at bounding box center [319, 132] width 2 height 36
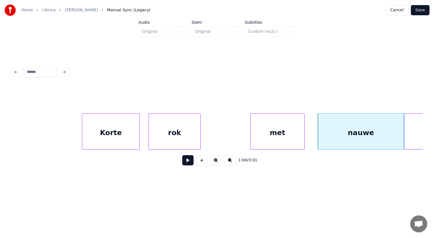
click at [280, 135] on div "met" at bounding box center [278, 133] width 54 height 38
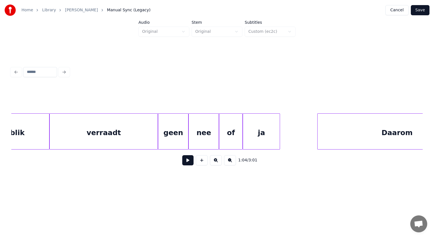
scroll to position [0, 11271]
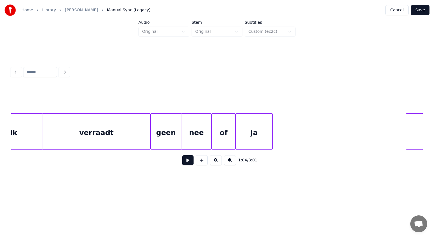
click at [408, 106] on div "1:04 / 3:01" at bounding box center [216, 128] width 411 height 86
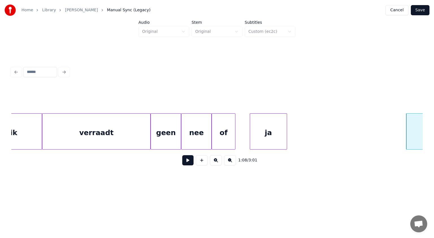
click at [268, 124] on div "ja" at bounding box center [268, 133] width 37 height 38
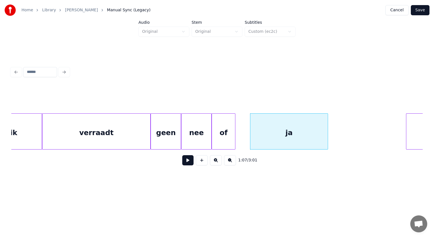
click at [328, 129] on div at bounding box center [327, 132] width 2 height 36
click at [187, 161] on button at bounding box center [187, 160] width 11 height 10
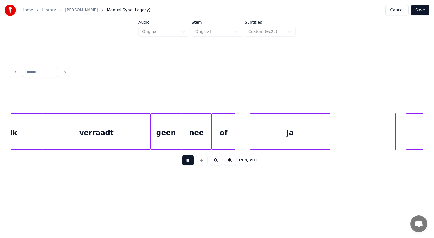
click at [187, 161] on button at bounding box center [187, 160] width 11 height 10
click at [233, 135] on div "of" at bounding box center [234, 133] width 23 height 38
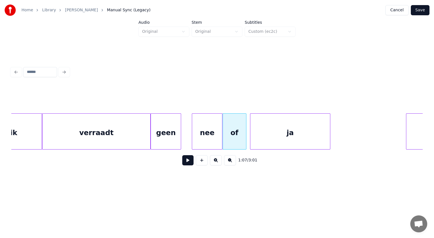
click at [209, 139] on div "nee" at bounding box center [207, 133] width 30 height 38
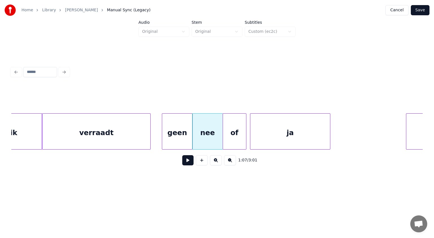
click at [188, 139] on div "geen" at bounding box center [177, 133] width 30 height 38
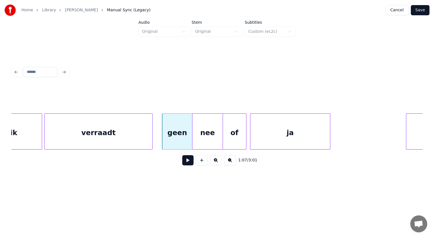
click at [93, 131] on div "verraadt" at bounding box center [99, 133] width 108 height 38
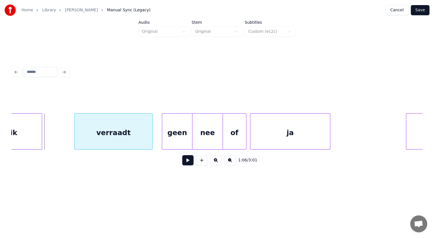
click at [75, 123] on div at bounding box center [76, 132] width 2 height 36
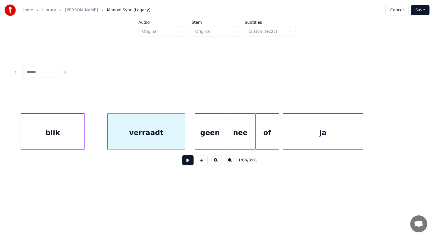
click at [39, 131] on div "blik" at bounding box center [53, 133] width 64 height 38
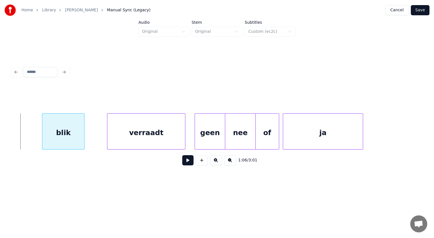
click at [43, 127] on div at bounding box center [43, 132] width 2 height 36
click at [190, 162] on button at bounding box center [187, 160] width 11 height 10
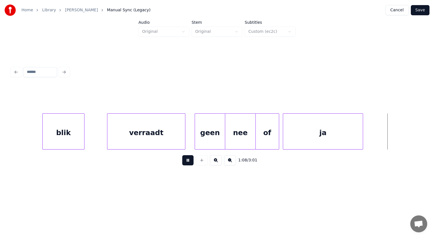
click at [190, 162] on button at bounding box center [187, 160] width 11 height 10
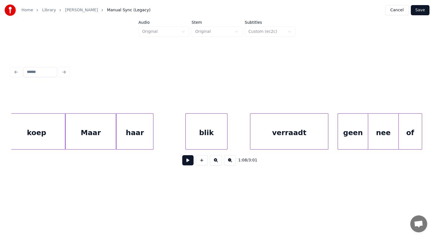
scroll to position [0, 11072]
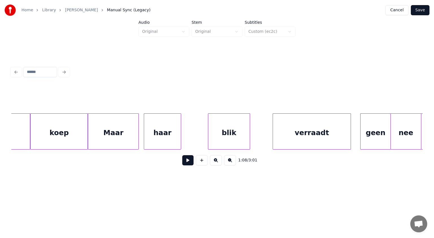
click at [171, 129] on div "haar" at bounding box center [162, 133] width 37 height 38
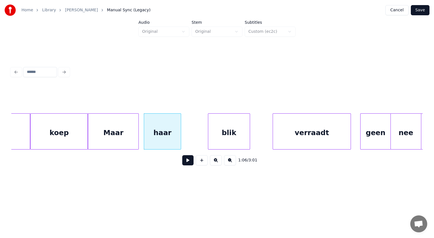
click at [61, 137] on div "koep" at bounding box center [59, 133] width 57 height 38
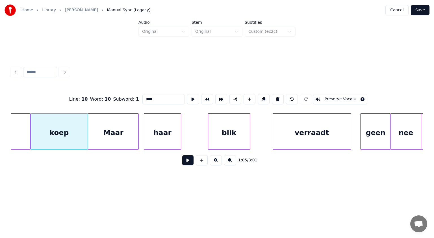
click at [186, 158] on button at bounding box center [187, 160] width 11 height 10
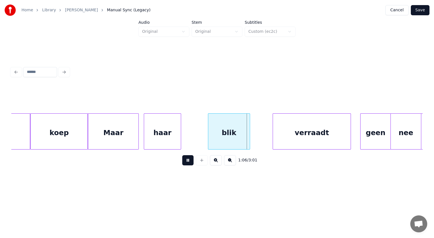
click at [186, 158] on button at bounding box center [187, 160] width 11 height 10
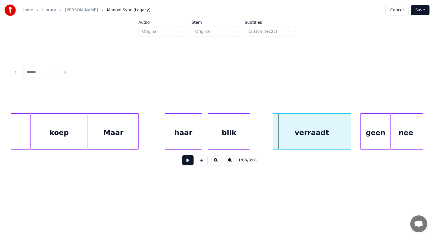
click at [197, 133] on div "haar" at bounding box center [183, 133] width 37 height 38
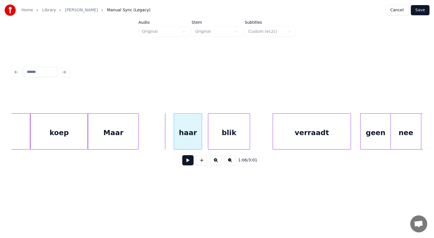
click at [174, 133] on div at bounding box center [175, 132] width 2 height 36
click at [157, 136] on div "Maar" at bounding box center [149, 133] width 50 height 38
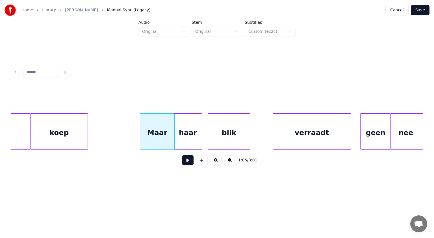
click at [141, 127] on div at bounding box center [141, 132] width 2 height 36
click at [68, 130] on div "koep" at bounding box center [59, 133] width 57 height 38
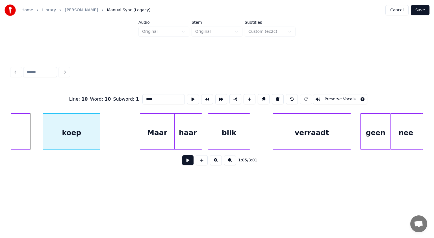
click at [81, 132] on div "koep" at bounding box center [71, 133] width 57 height 38
drag, startPoint x: 155, startPoint y: 96, endPoint x: 105, endPoint y: 103, distance: 51.3
click at [105, 103] on div "Line : 10 Word : 10 Subword : 1 **** Preserve Vocals" at bounding box center [216, 99] width 411 height 28
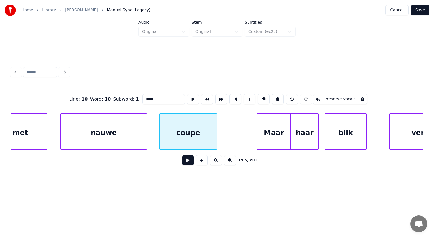
scroll to position [0, 10914]
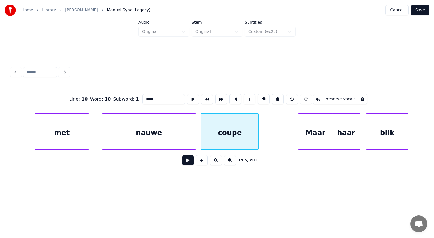
click at [195, 132] on div at bounding box center [195, 132] width 2 height 36
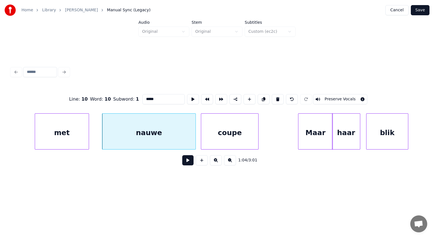
type input "*****"
click at [189, 163] on button at bounding box center [187, 160] width 11 height 10
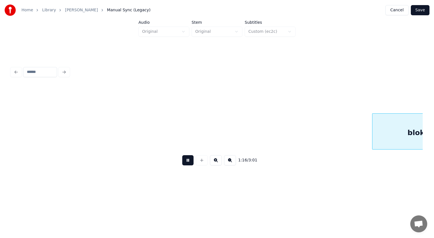
scroll to position [0, 12978]
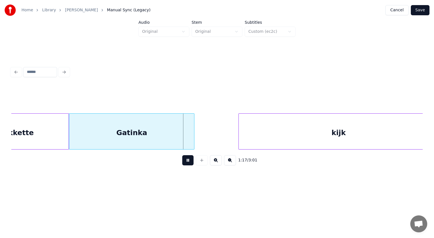
click at [189, 161] on button at bounding box center [187, 160] width 11 height 10
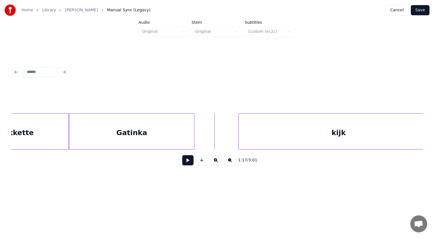
click at [419, 7] on button "Save" at bounding box center [420, 10] width 19 height 10
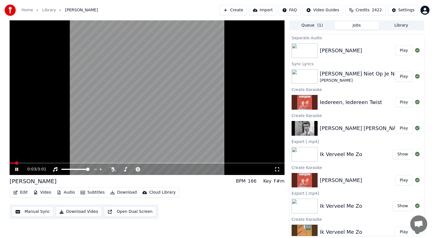
click at [18, 170] on icon at bounding box center [16, 169] width 3 height 3
